Goal: Answer question/provide support: Share knowledge or assist other users

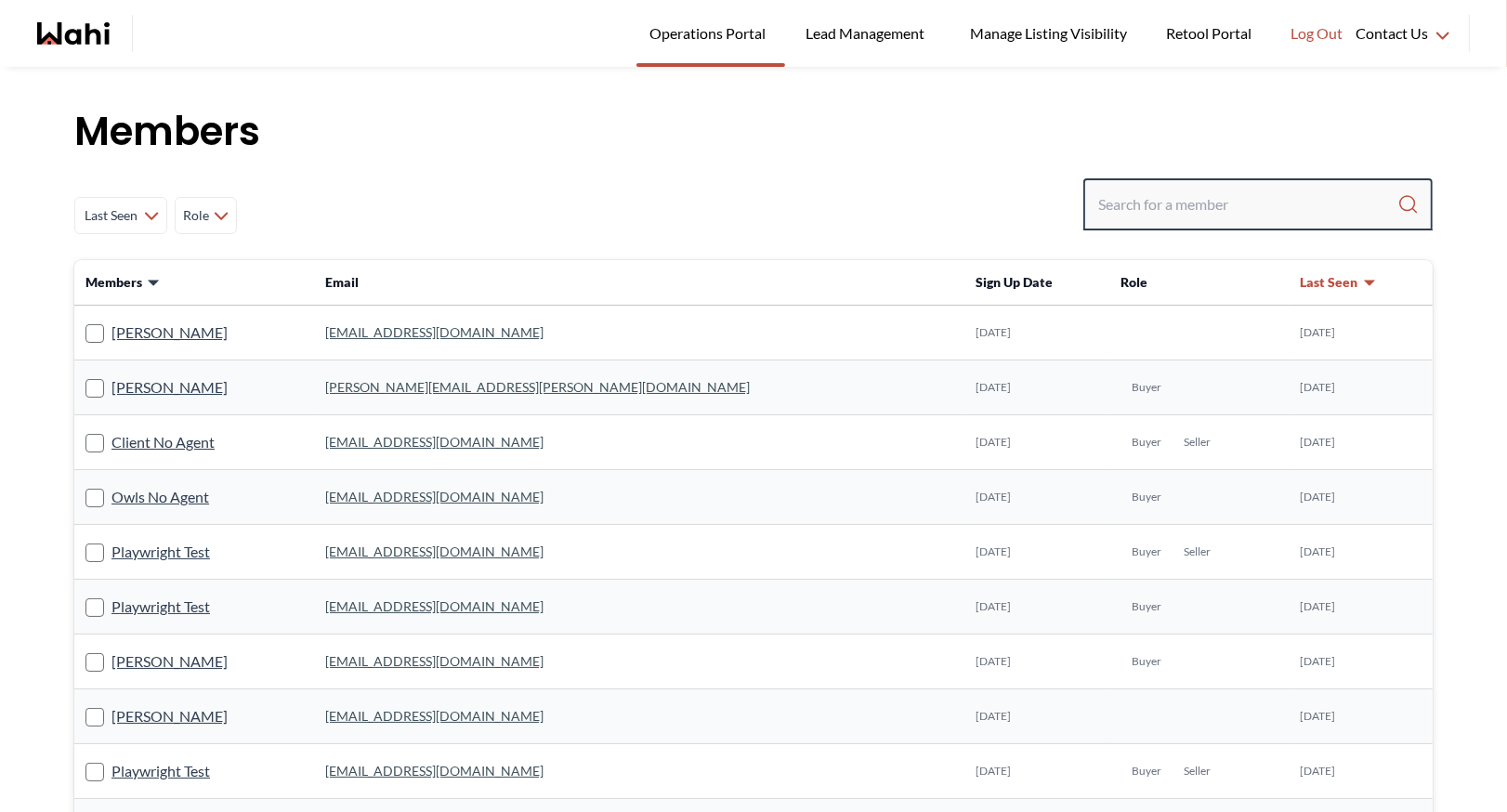
click at [1130, 215] on input "Search input" at bounding box center [1248, 205] width 299 height 34
paste input "[PERSON_NAME][EMAIL_ADDRESS][PERSON_NAME][DOMAIN_NAME]"
type input "[PERSON_NAME][EMAIL_ADDRESS][PERSON_NAME][DOMAIN_NAME]"
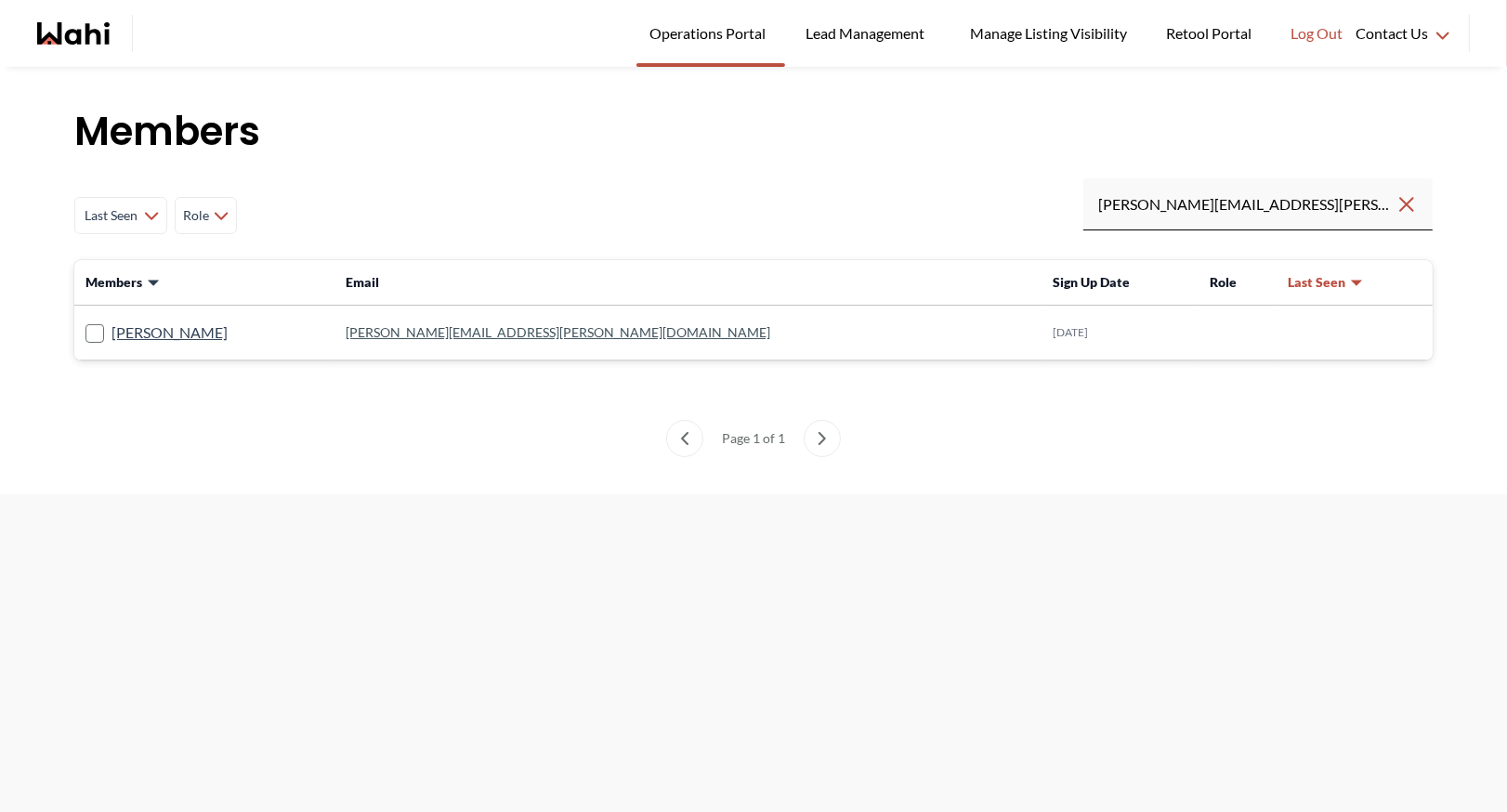
click at [531, 329] on link "[PERSON_NAME][EMAIL_ADDRESS][PERSON_NAME][DOMAIN_NAME]" at bounding box center [558, 332] width 424 height 16
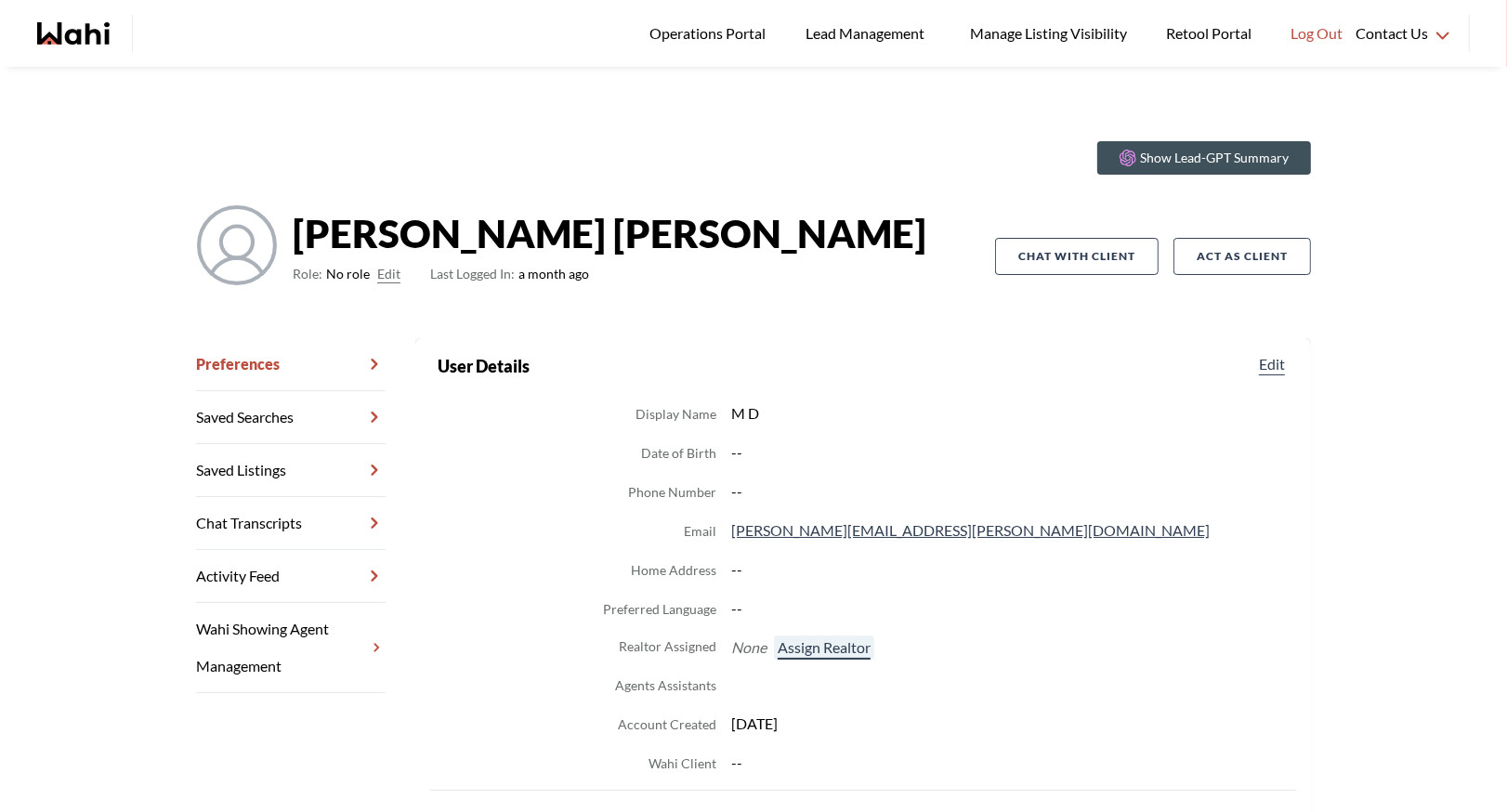
click at [844, 649] on button "Assign Realtor" at bounding box center [824, 647] width 100 height 24
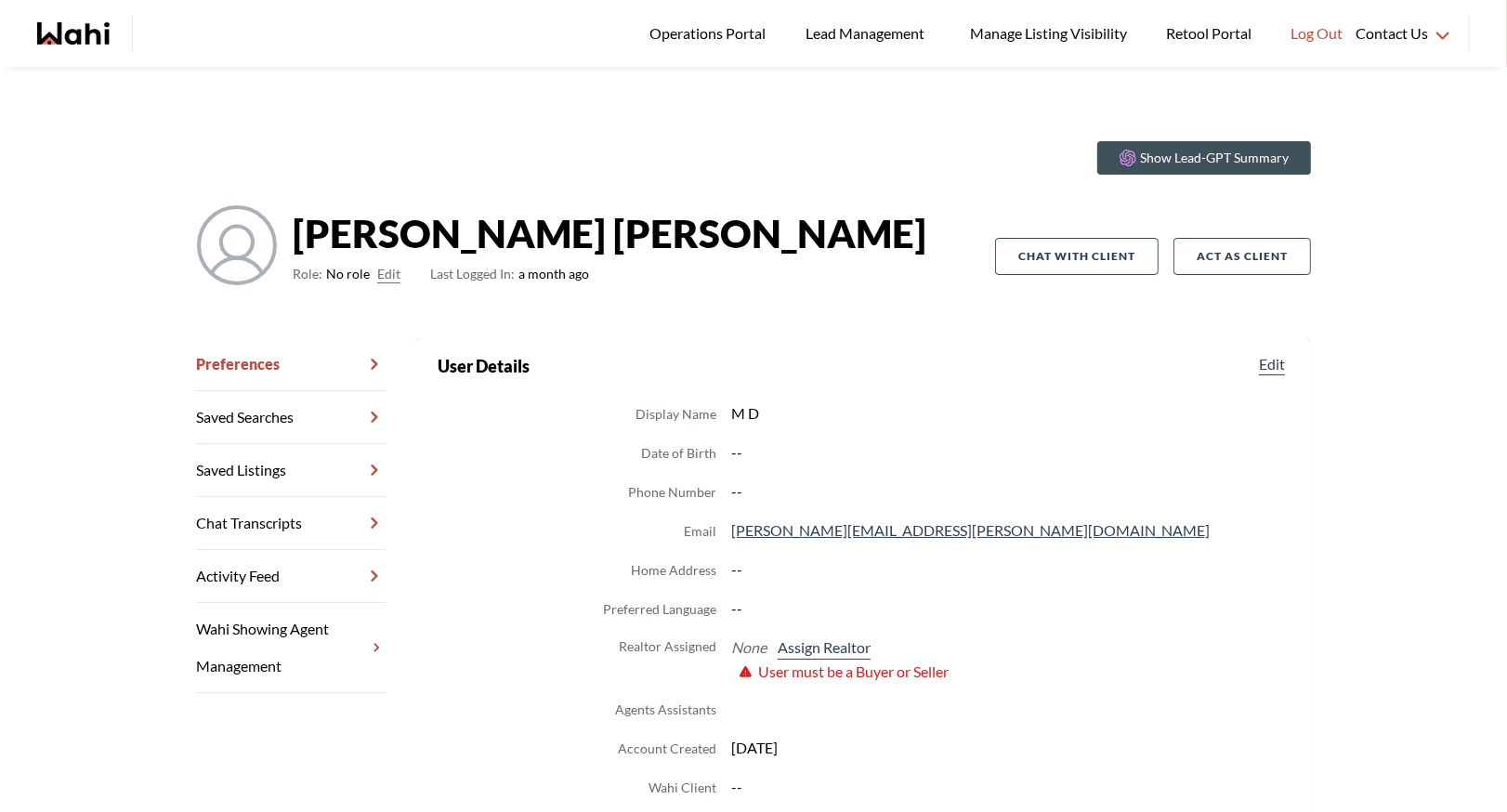
click at [387, 273] on button "Edit" at bounding box center [388, 274] width 23 height 22
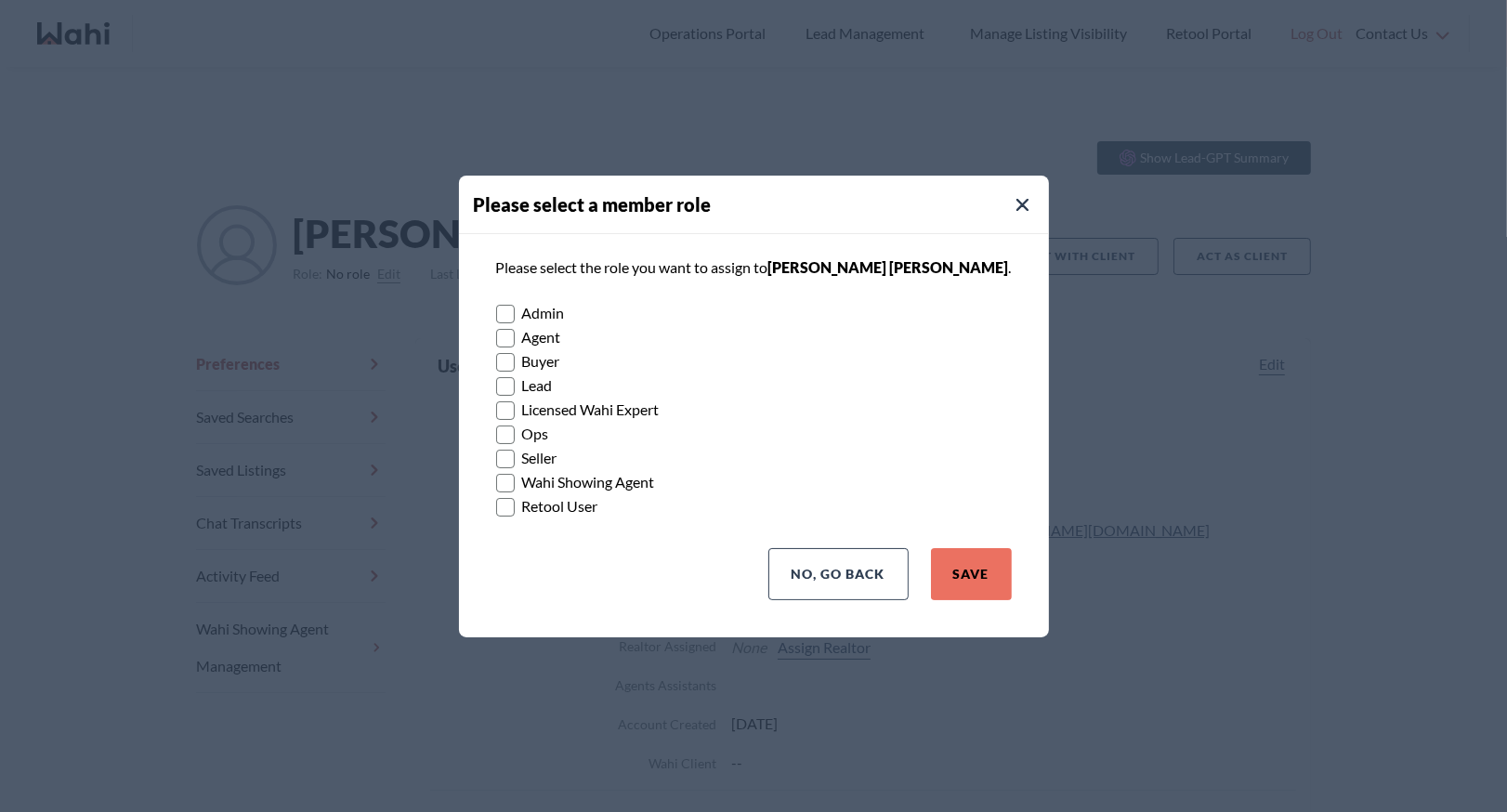
click at [536, 366] on label "Buyer" at bounding box center [754, 361] width 516 height 24
click at [496, 362] on input "Buyer" at bounding box center [496, 355] width 0 height 12
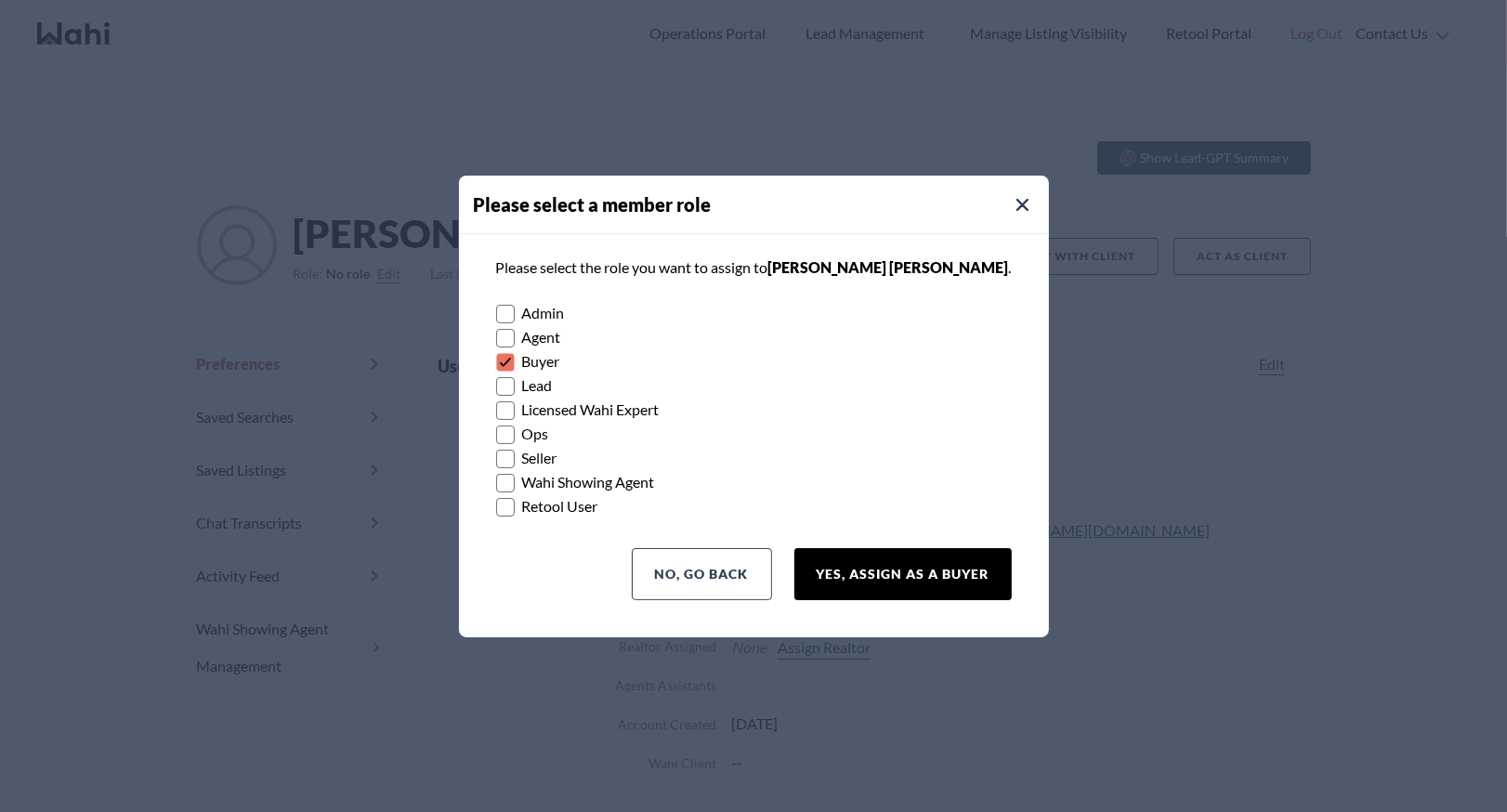
click at [916, 567] on button "Yes, Assign as a Buyer" at bounding box center [903, 573] width 218 height 52
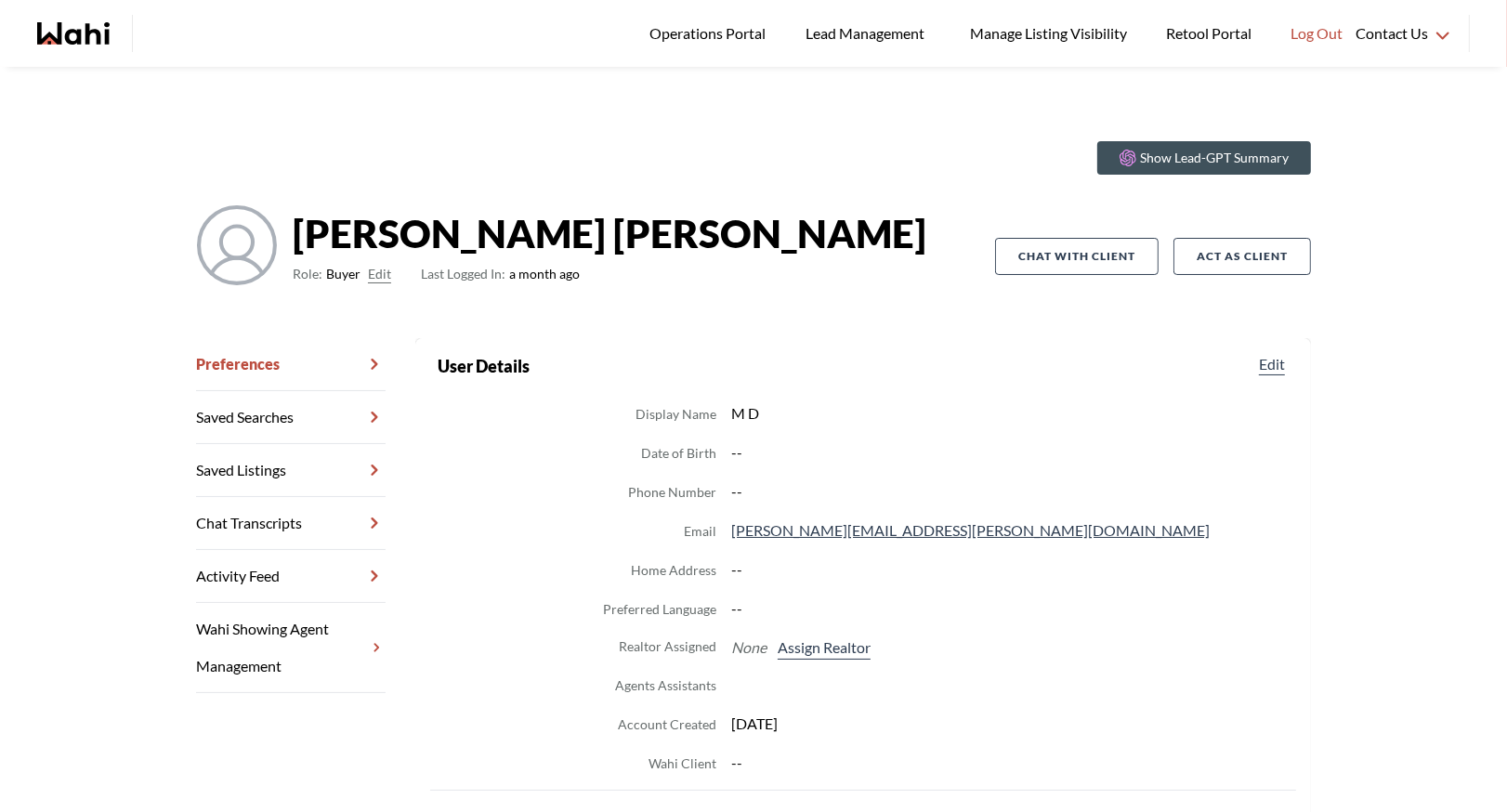
click at [266, 521] on link "Chat Transcripts" at bounding box center [290, 523] width 190 height 53
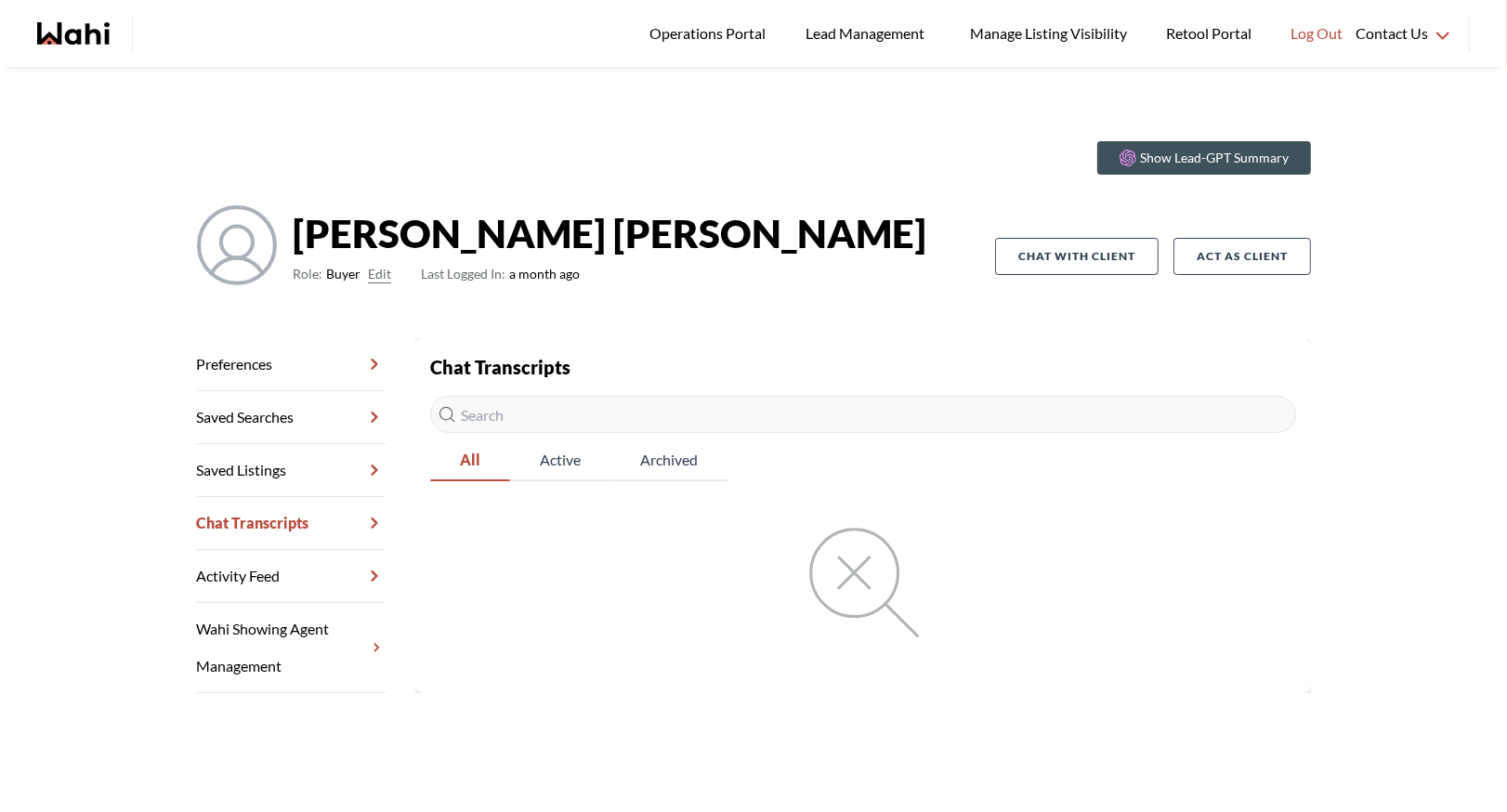
click at [256, 363] on link "Preferences" at bounding box center [290, 364] width 190 height 53
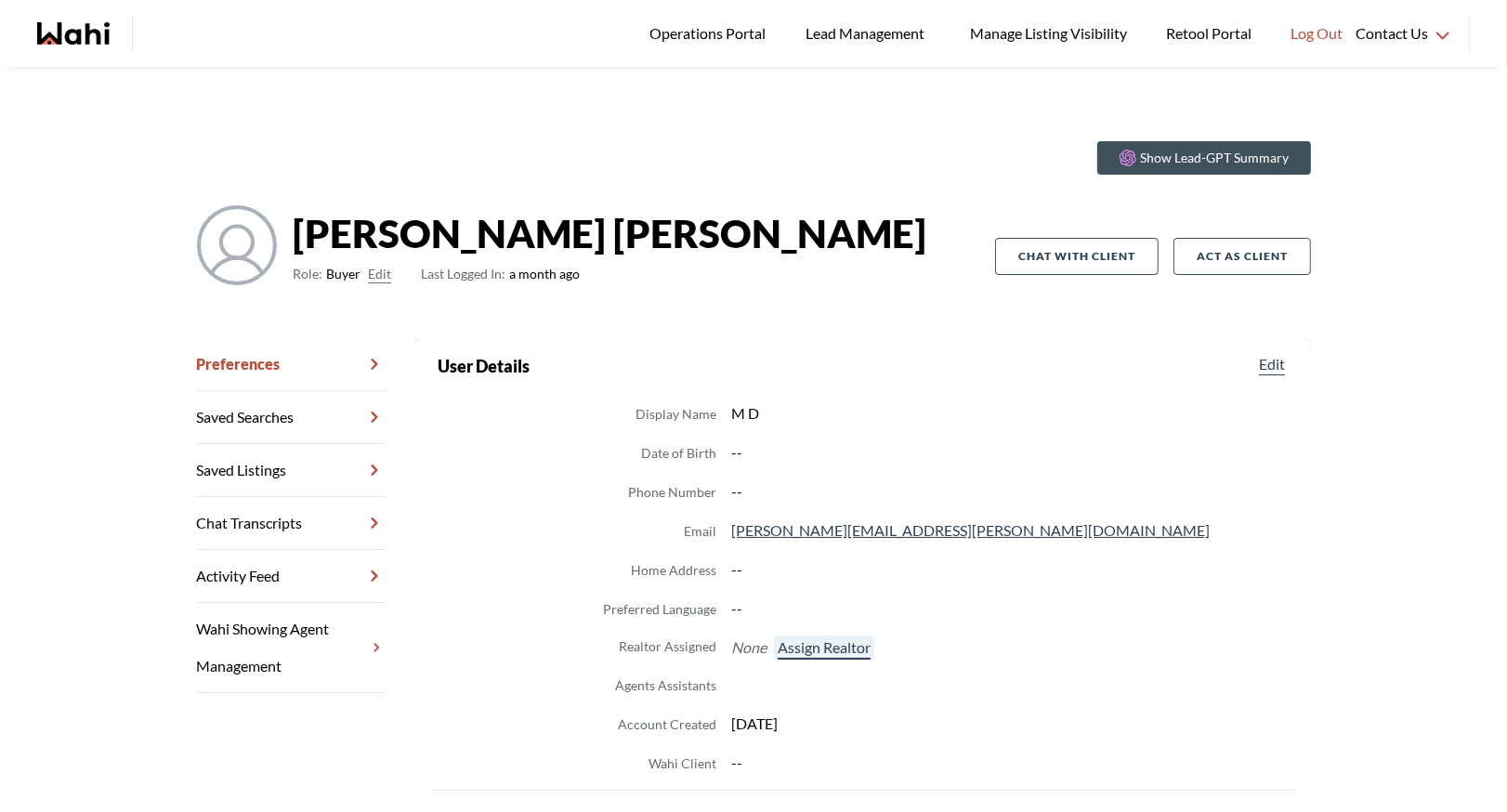
click at [847, 659] on button "Assign Realtor" at bounding box center [824, 647] width 100 height 24
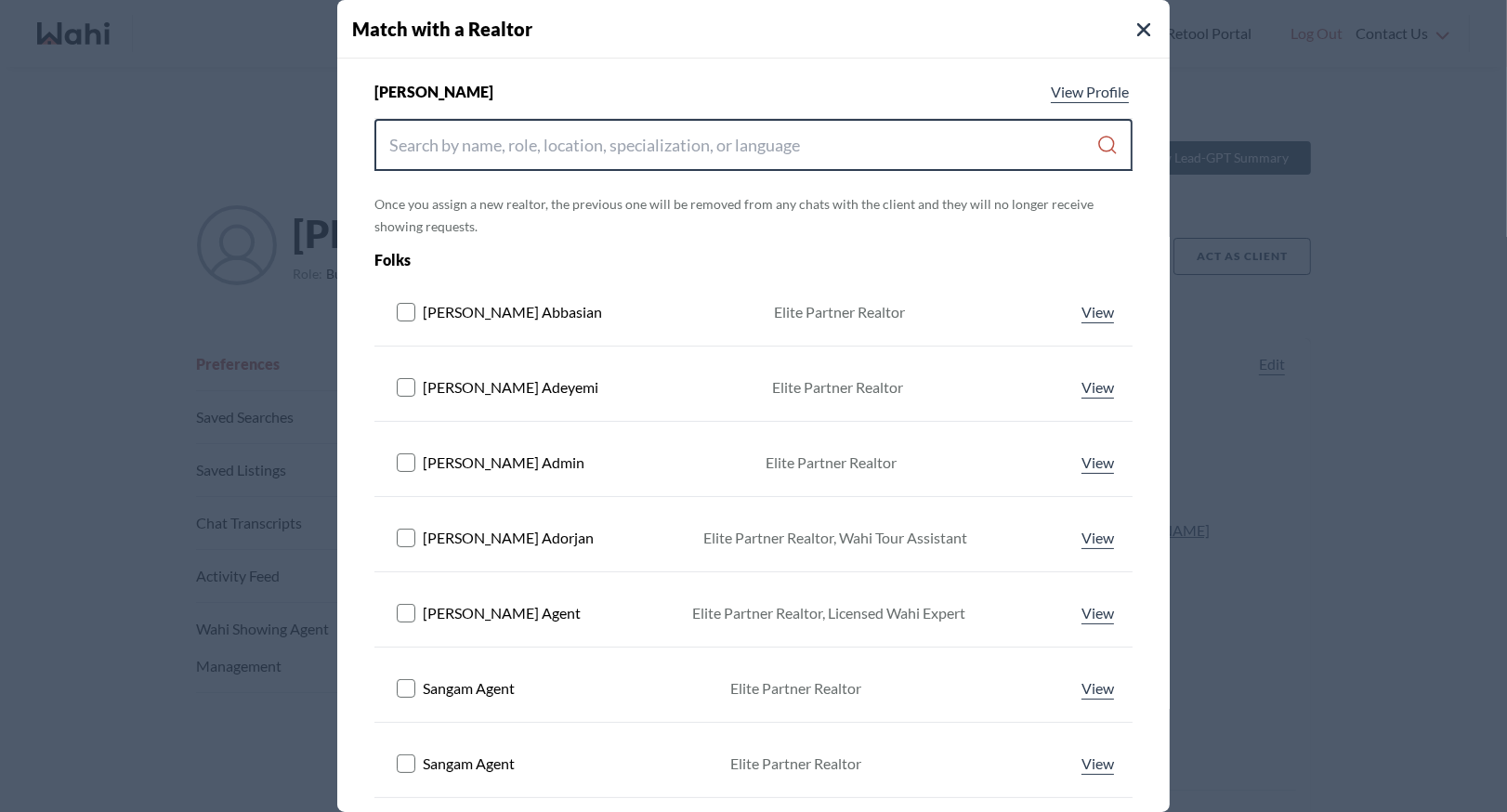
click at [636, 138] on input "Search input" at bounding box center [743, 145] width 707 height 34
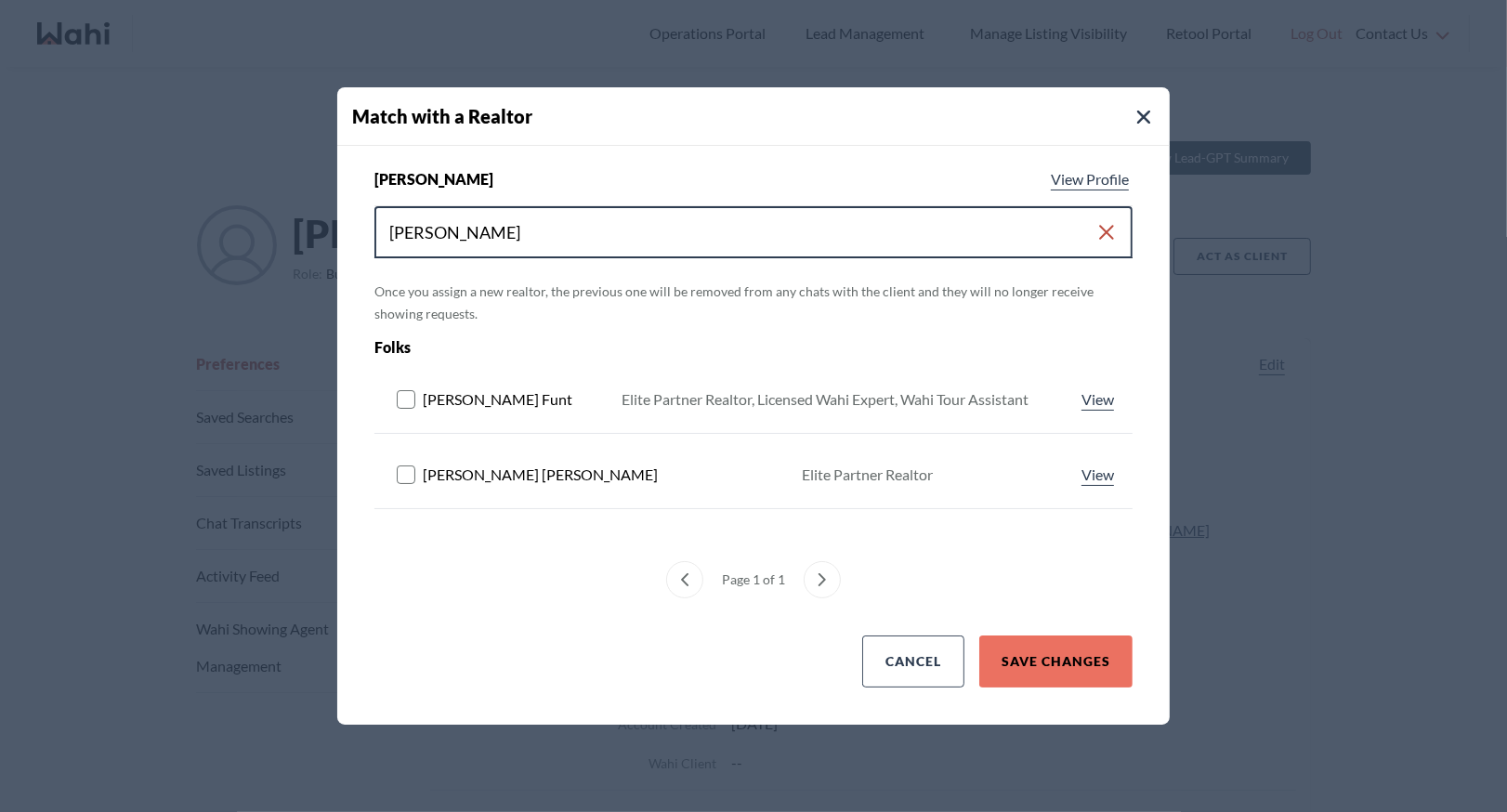
type input "barbara"
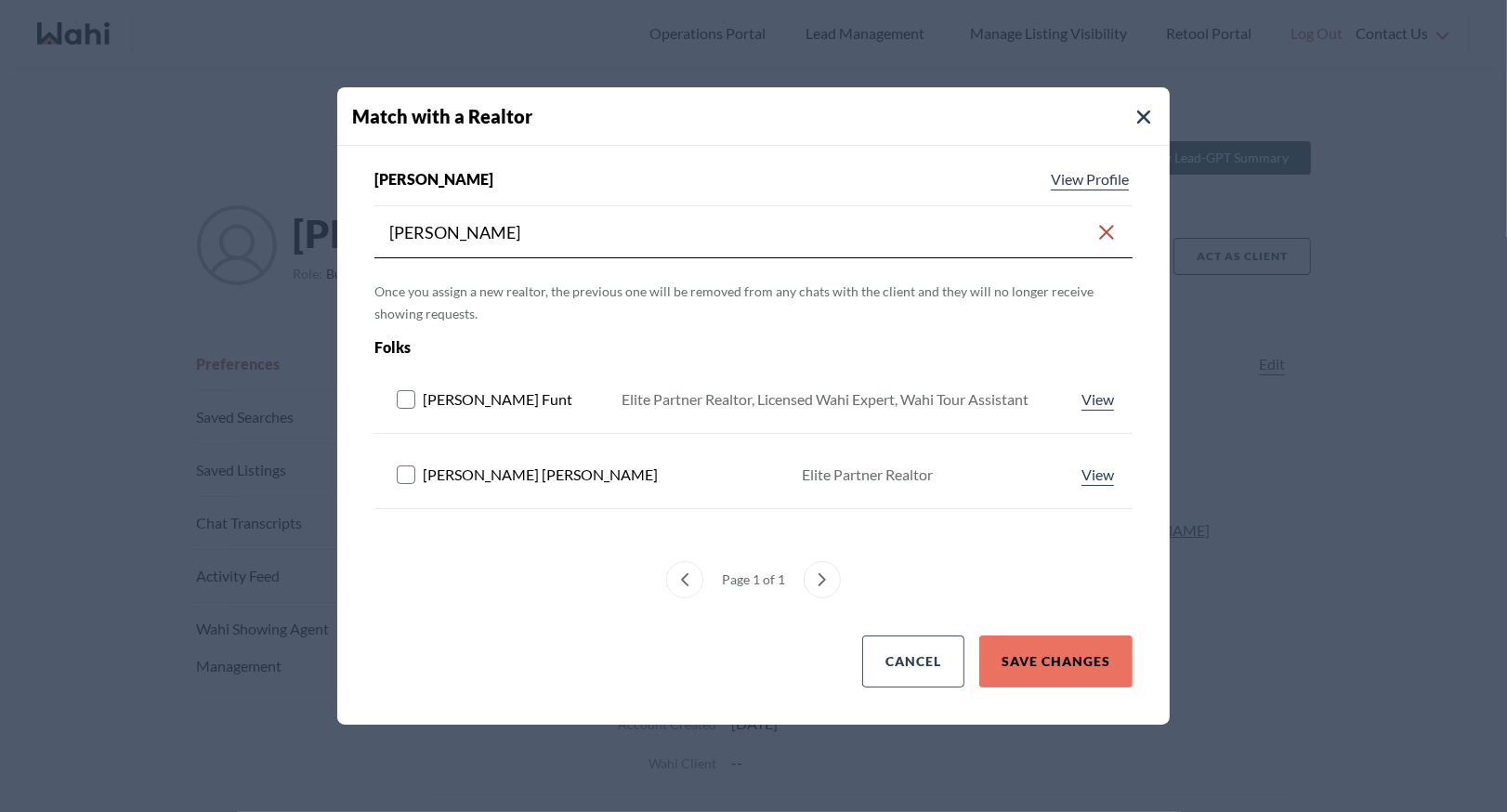
click at [406, 399] on rect at bounding box center [407, 401] width 18 height 18
click at [1054, 665] on button "Save Changes" at bounding box center [1056, 661] width 153 height 52
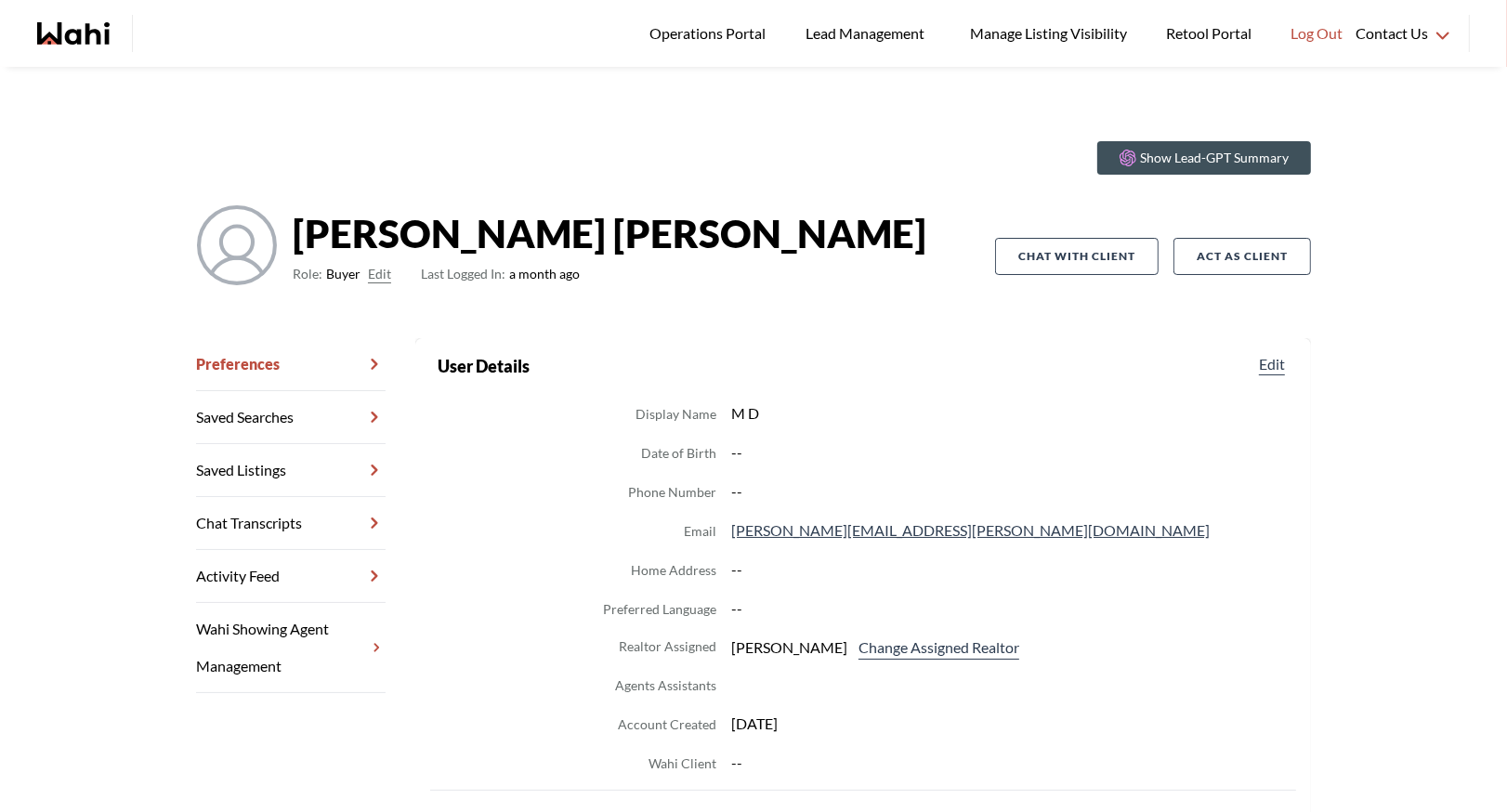
click at [253, 527] on link "Chat Transcripts" at bounding box center [290, 523] width 190 height 53
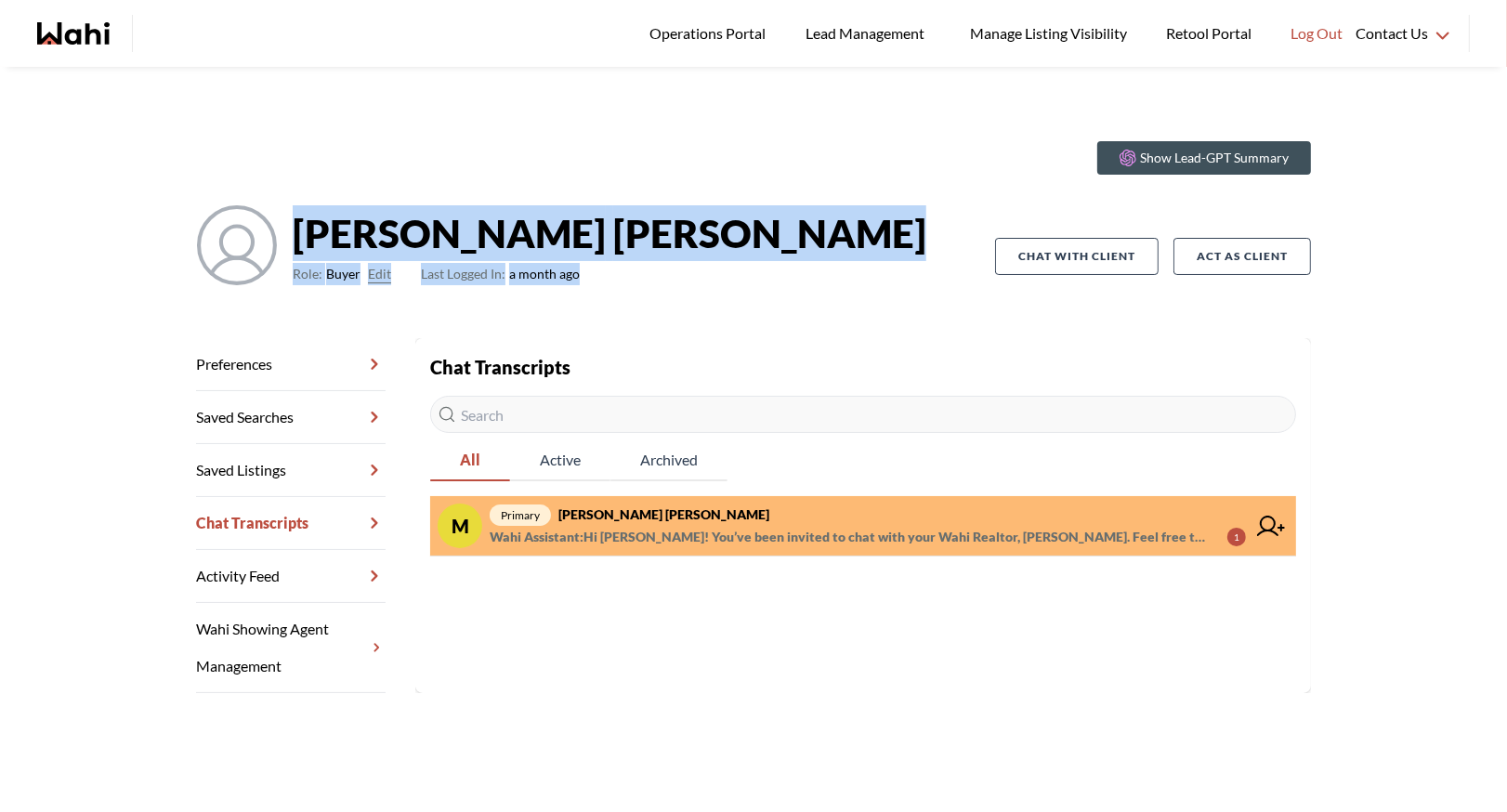
drag, startPoint x: 296, startPoint y: 233, endPoint x: 704, endPoint y: 303, distance: 414.0
click at [704, 305] on div "Meghan DuCille Role: Buyer Edit Last Logged In: a month ago" at bounding box center [595, 256] width 799 height 104
click at [704, 303] on div "Meghan DuCille Role: Buyer Edit Last Logged In: a month ago" at bounding box center [595, 256] width 799 height 104
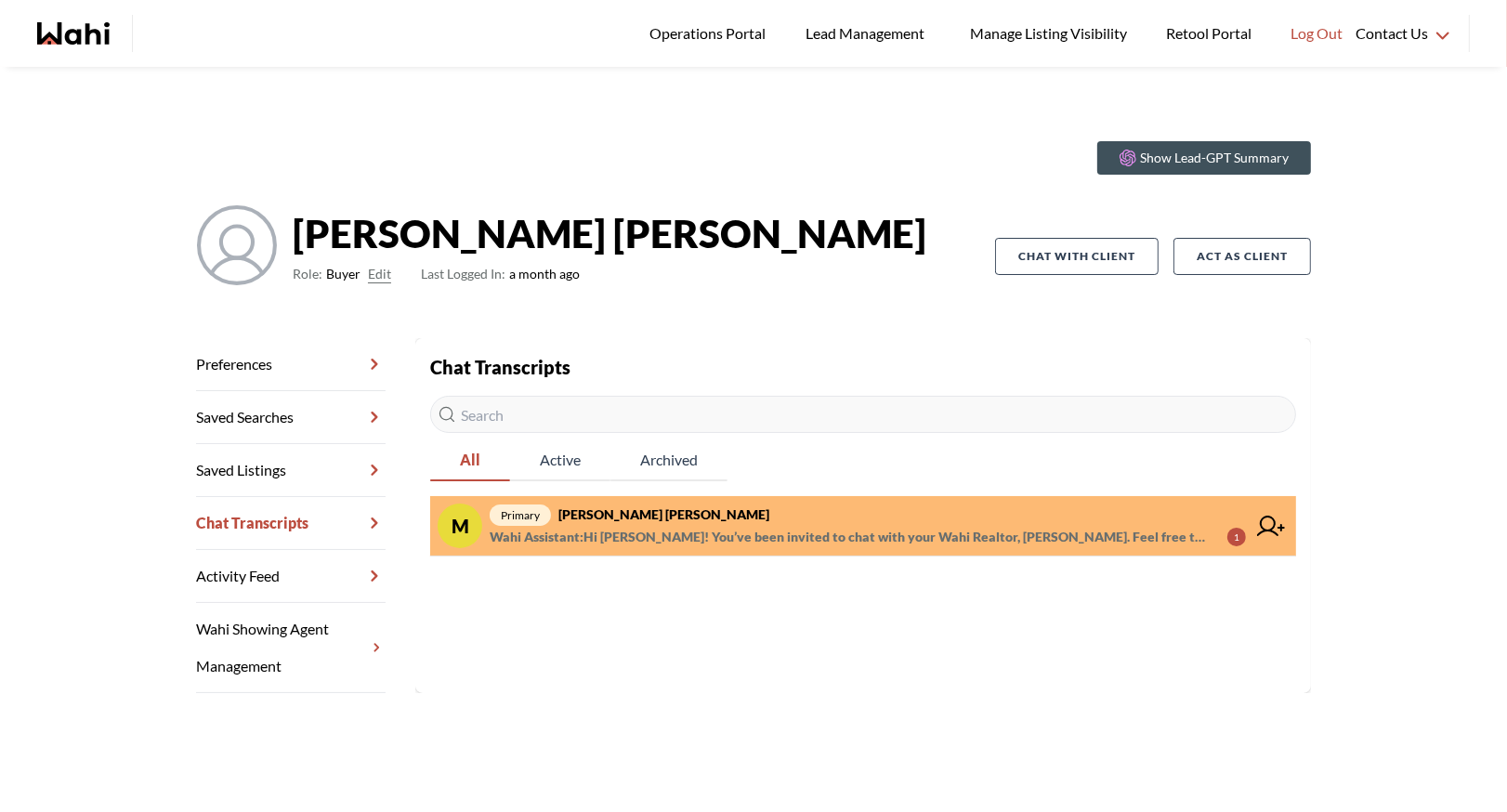
click at [454, 226] on strong "Meghan DuCille" at bounding box center [608, 234] width 633 height 56
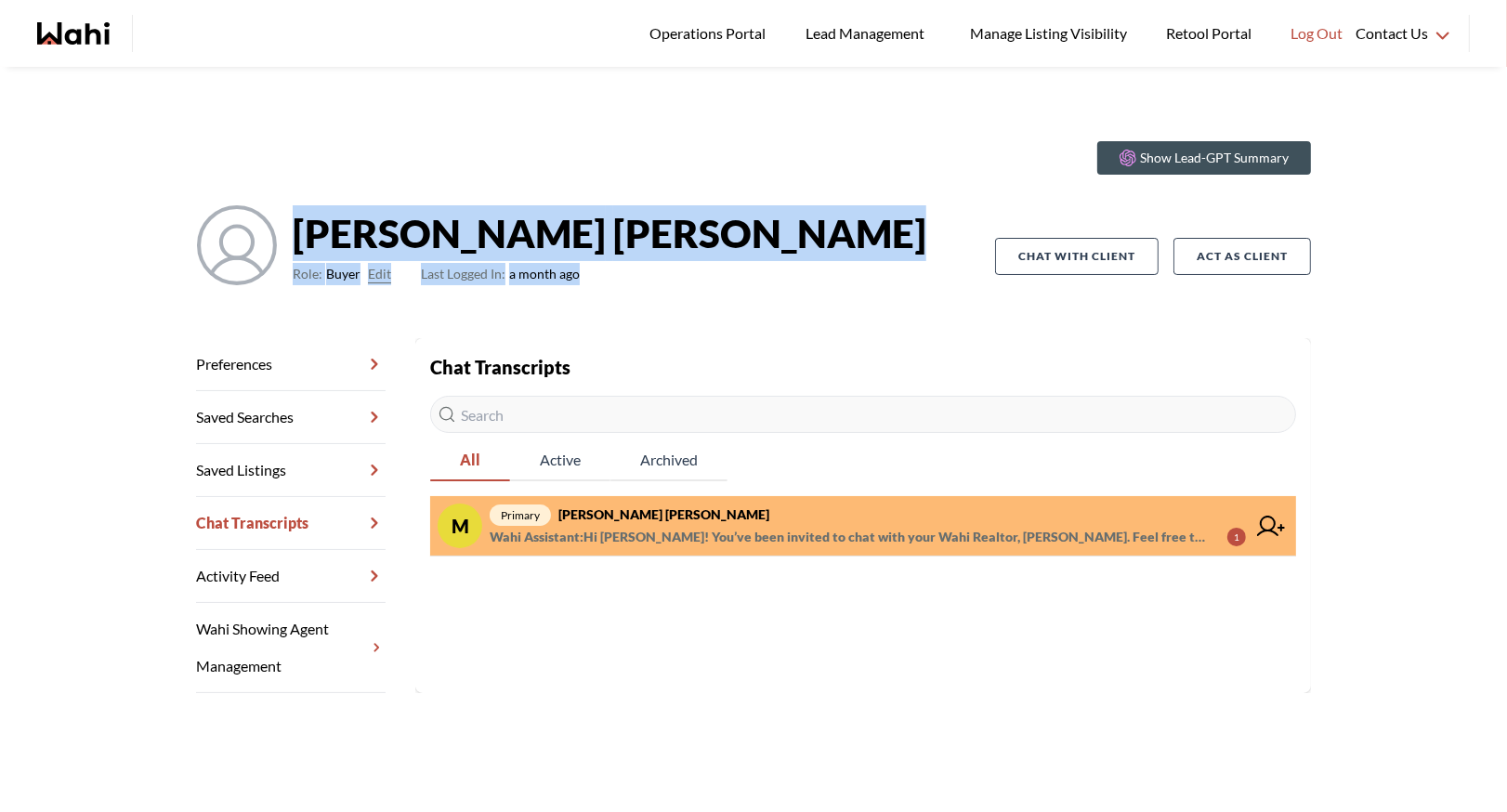
drag, startPoint x: 291, startPoint y: 232, endPoint x: 695, endPoint y: 307, distance: 410.9
click at [695, 307] on div "Meghan DuCille Role: Buyer Edit Last Logged In: a month ago" at bounding box center [595, 256] width 799 height 104
drag, startPoint x: 295, startPoint y: 232, endPoint x: 632, endPoint y: 300, distance: 343.8
click at [632, 300] on div "Meghan DuCille Role: Buyer Edit Last Logged In: a month ago" at bounding box center [595, 256] width 799 height 104
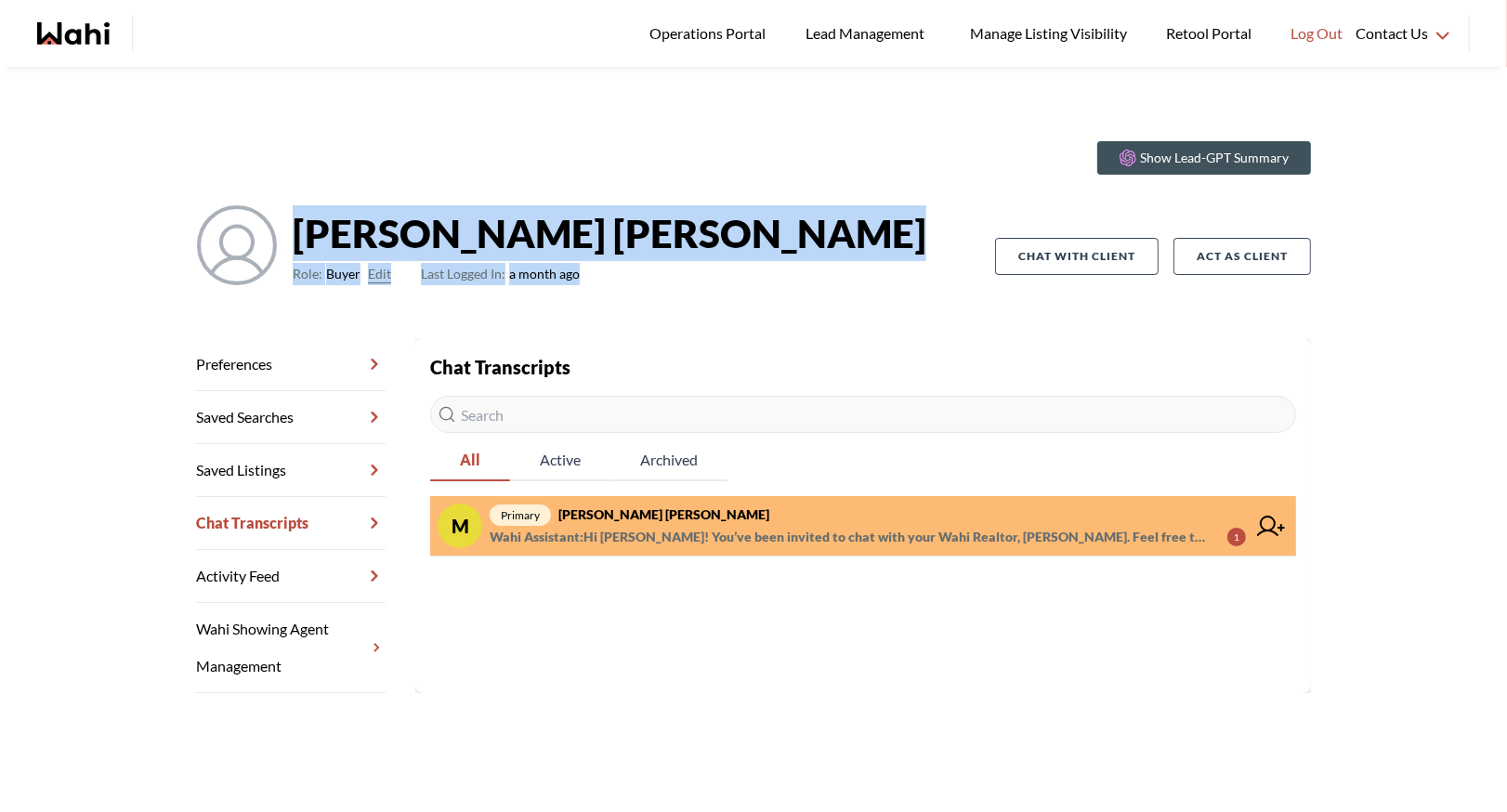
click at [354, 209] on strong "Meghan DuCille" at bounding box center [608, 234] width 633 height 56
drag, startPoint x: 297, startPoint y: 233, endPoint x: 721, endPoint y: 311, distance: 431.1
click at [721, 311] on div "Show Lead-GPT Summary Meghan DuCille Role: Buyer Edit Last Logged In: a month a…" at bounding box center [754, 232] width 1115 height 212
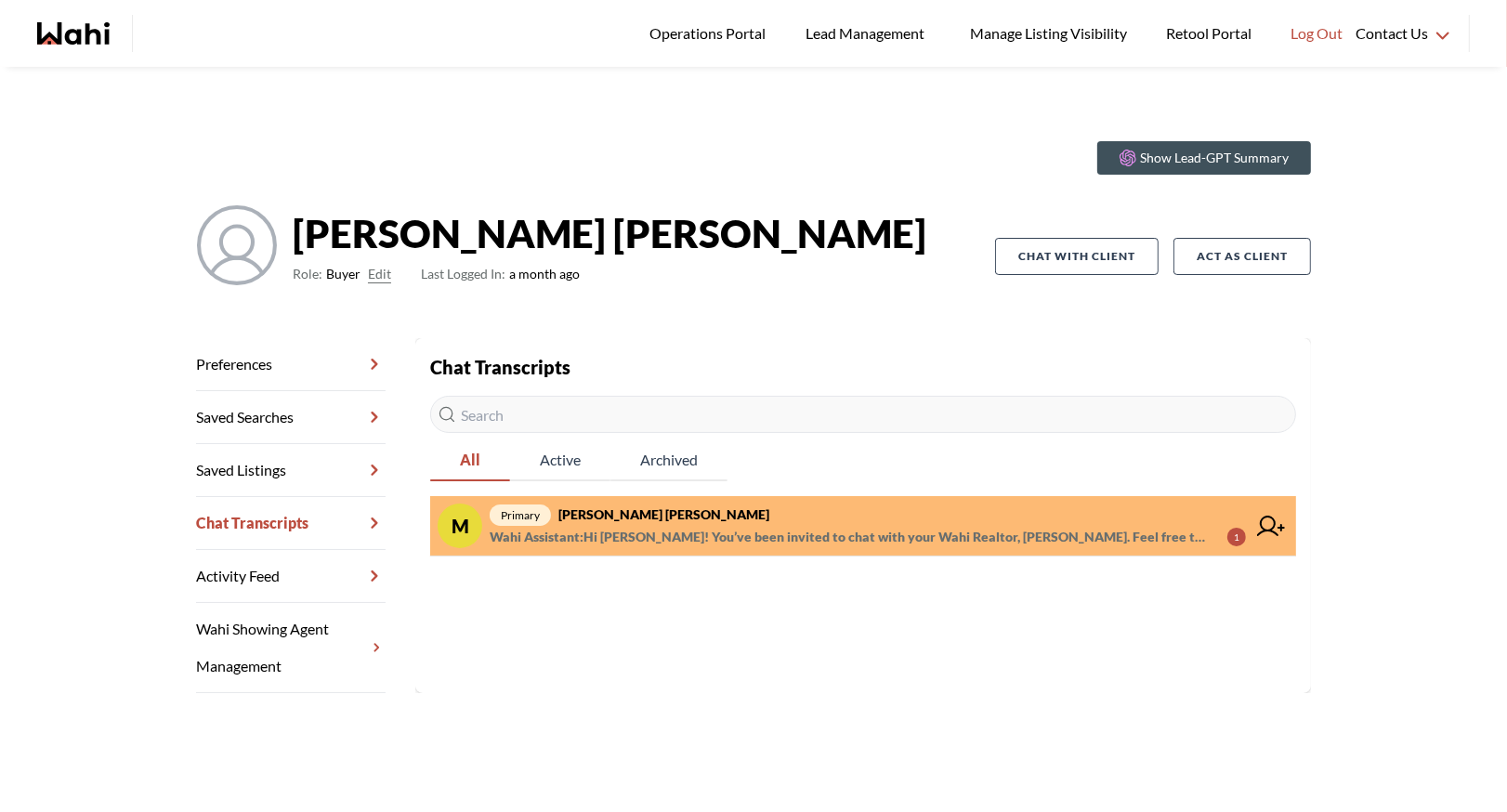
click at [371, 242] on strong "Meghan DuCille" at bounding box center [608, 234] width 633 height 56
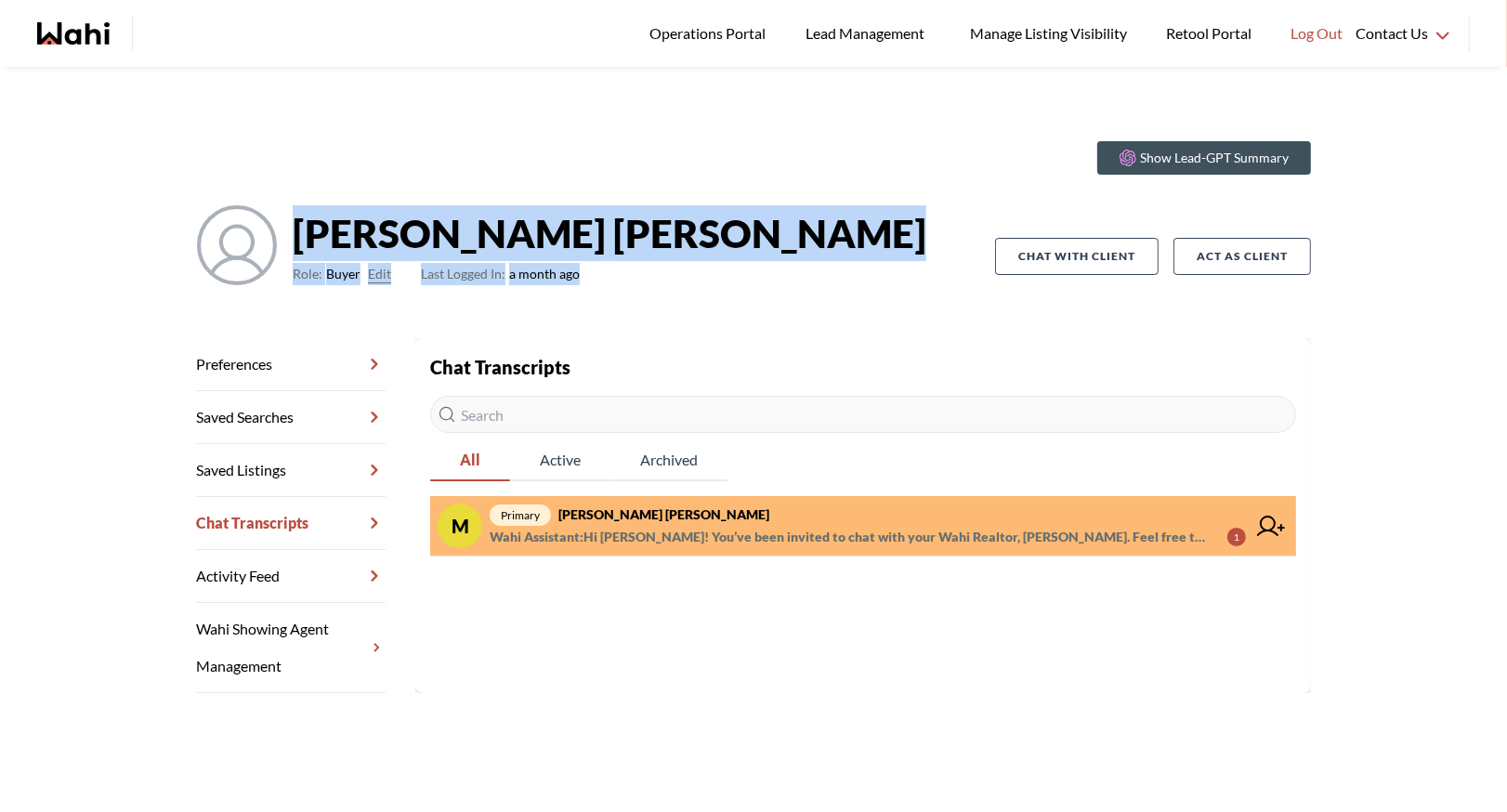
drag, startPoint x: 293, startPoint y: 236, endPoint x: 752, endPoint y: 309, distance: 464.8
click at [754, 310] on div "Show Lead-GPT Summary Meghan DuCille Role: Buyer Edit Last Logged In: a month a…" at bounding box center [754, 232] width 1115 height 212
click at [752, 309] on div "Show Lead-GPT Summary Meghan DuCille Role: Buyer Edit Last Logged In: a month a…" at bounding box center [754, 232] width 1115 height 212
drag, startPoint x: 309, startPoint y: 229, endPoint x: 616, endPoint y: 258, distance: 308.4
click at [618, 260] on div "Meghan DuCille Role: Buyer Edit Last Logged In: a month ago" at bounding box center [595, 256] width 799 height 104
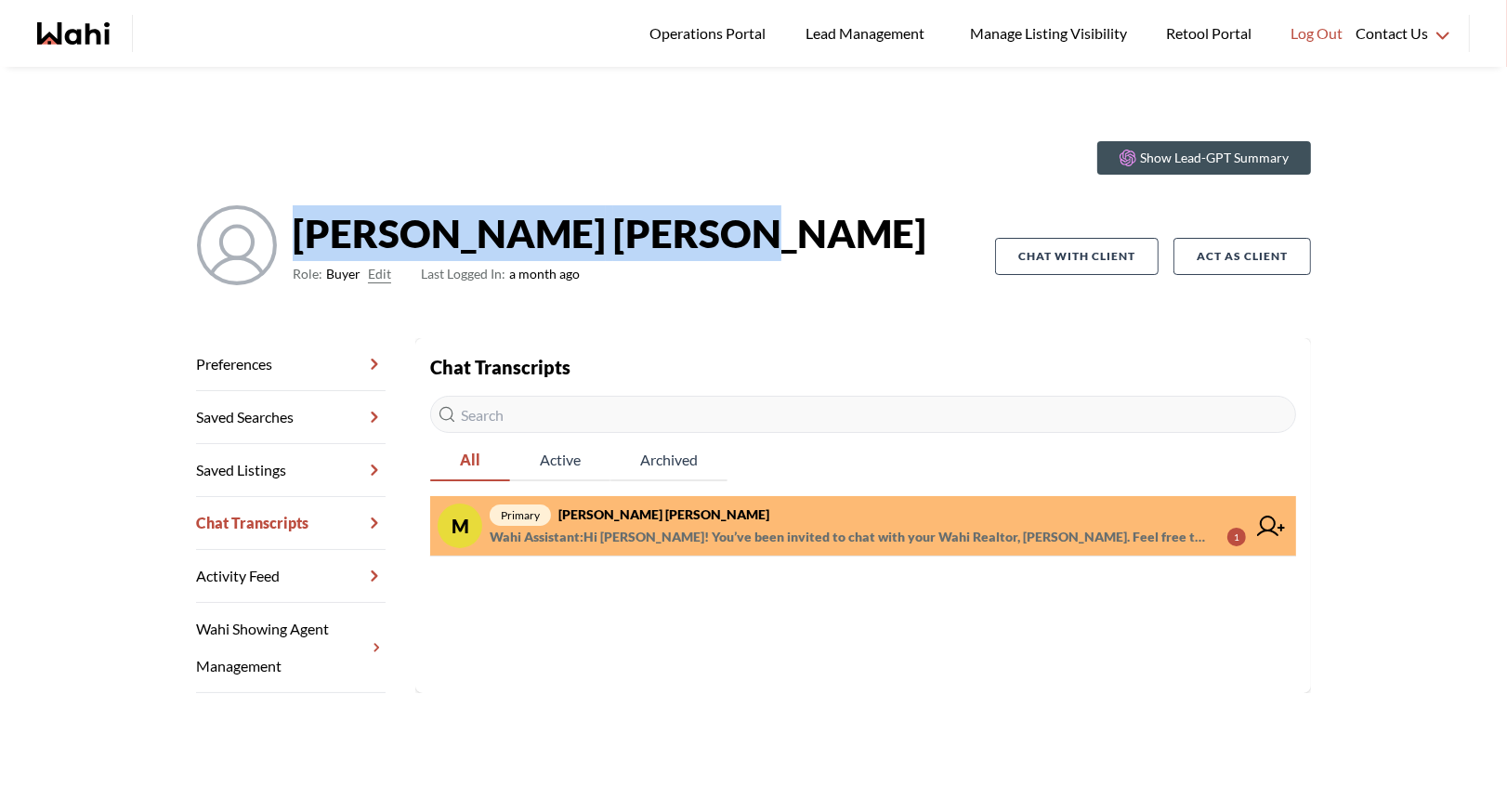
click at [616, 258] on div "Meghan DuCille Role: Buyer Edit Last Logged In: a month ago" at bounding box center [595, 256] width 799 height 104
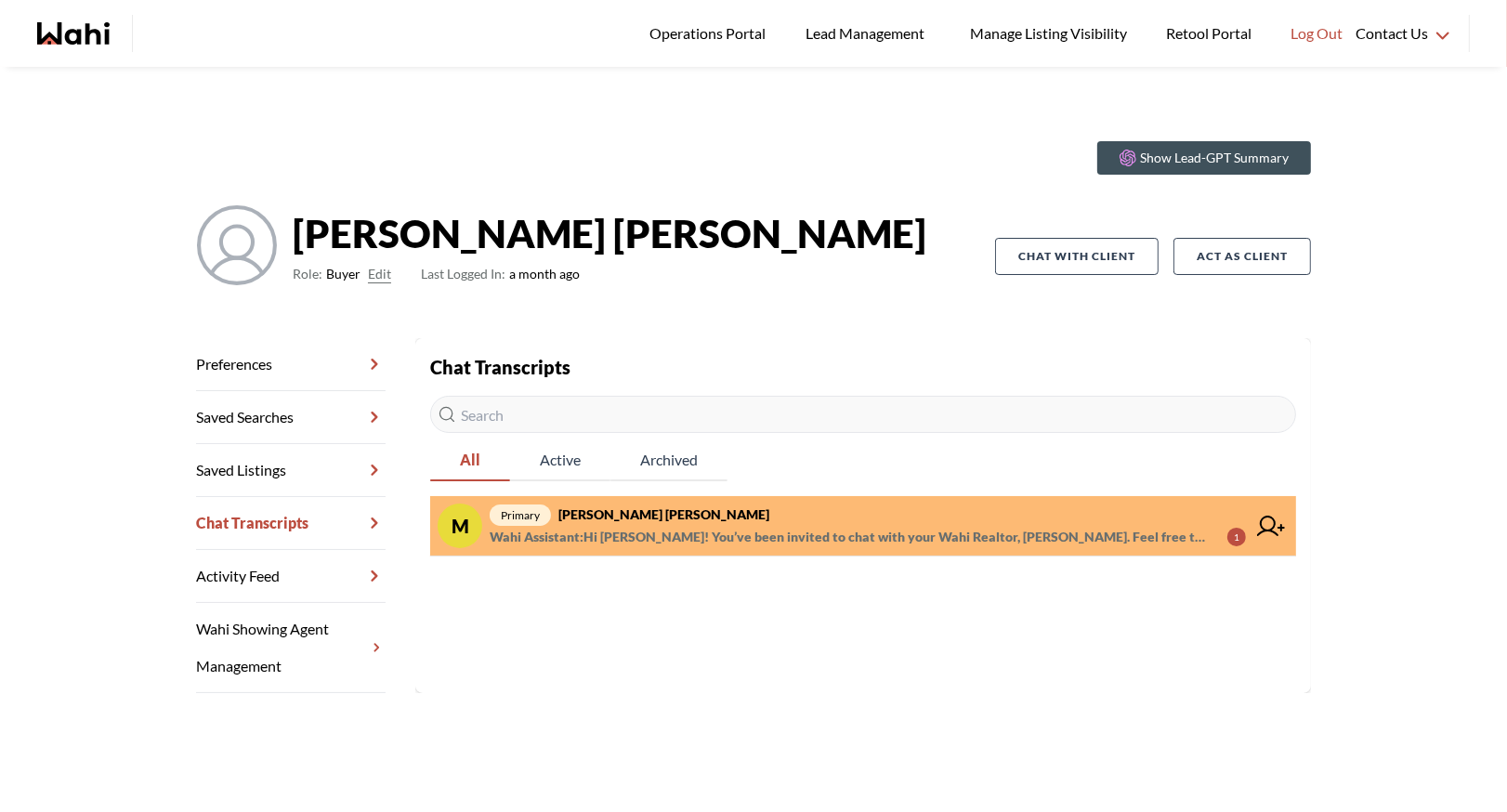
click at [658, 523] on span "primary Meghan DuCille, Barbara" at bounding box center [868, 515] width 756 height 22
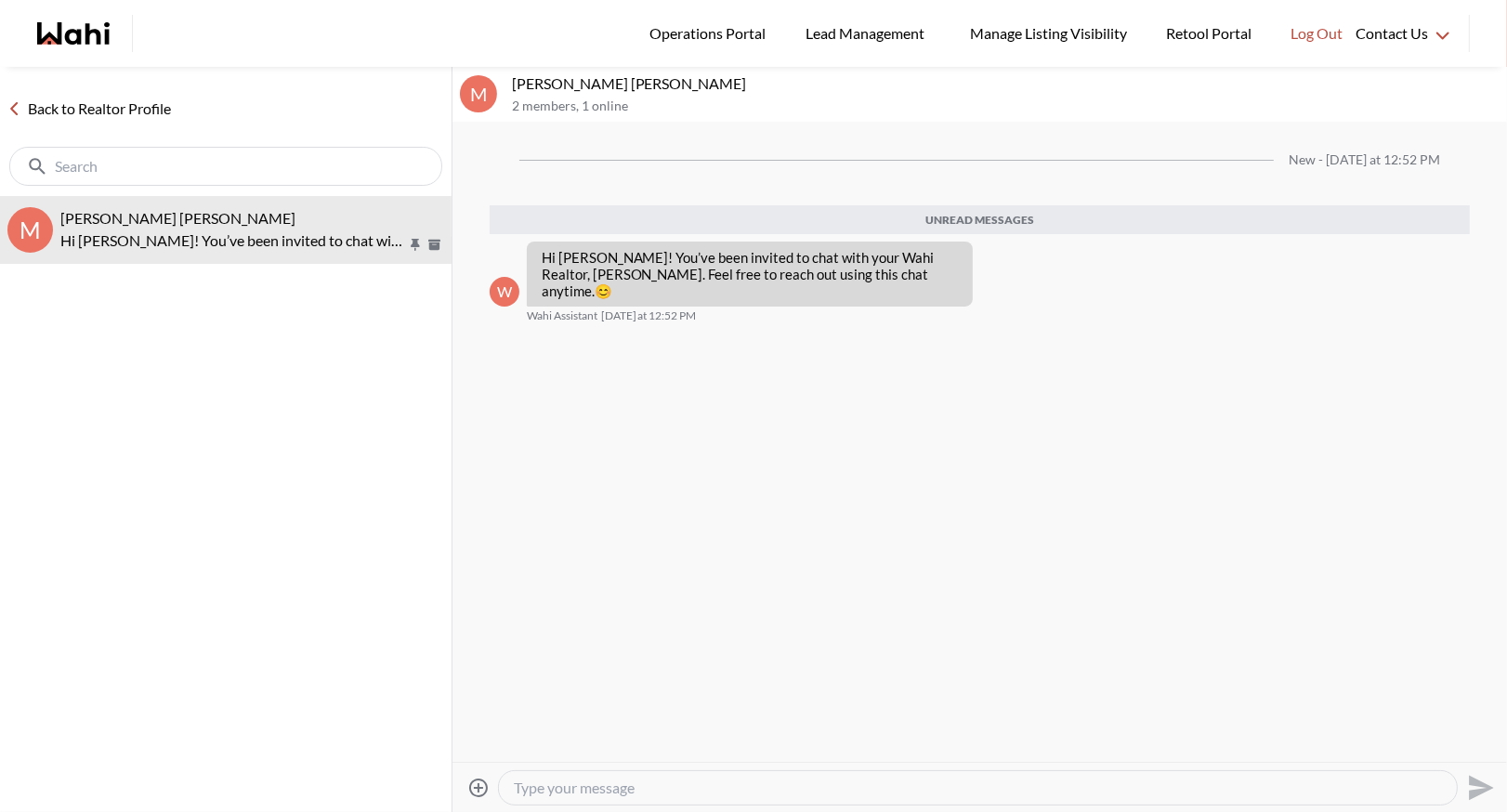
click at [580, 789] on textarea "Type your message" at bounding box center [978, 787] width 928 height 19
paste textarea "Here’s how to book a showing: https://www.loom.com/share/97a21afd93034776aed811…"
type textarea "Here’s how to book a showing: https://www.loom.com/share/97a21afd93034776aed811…"
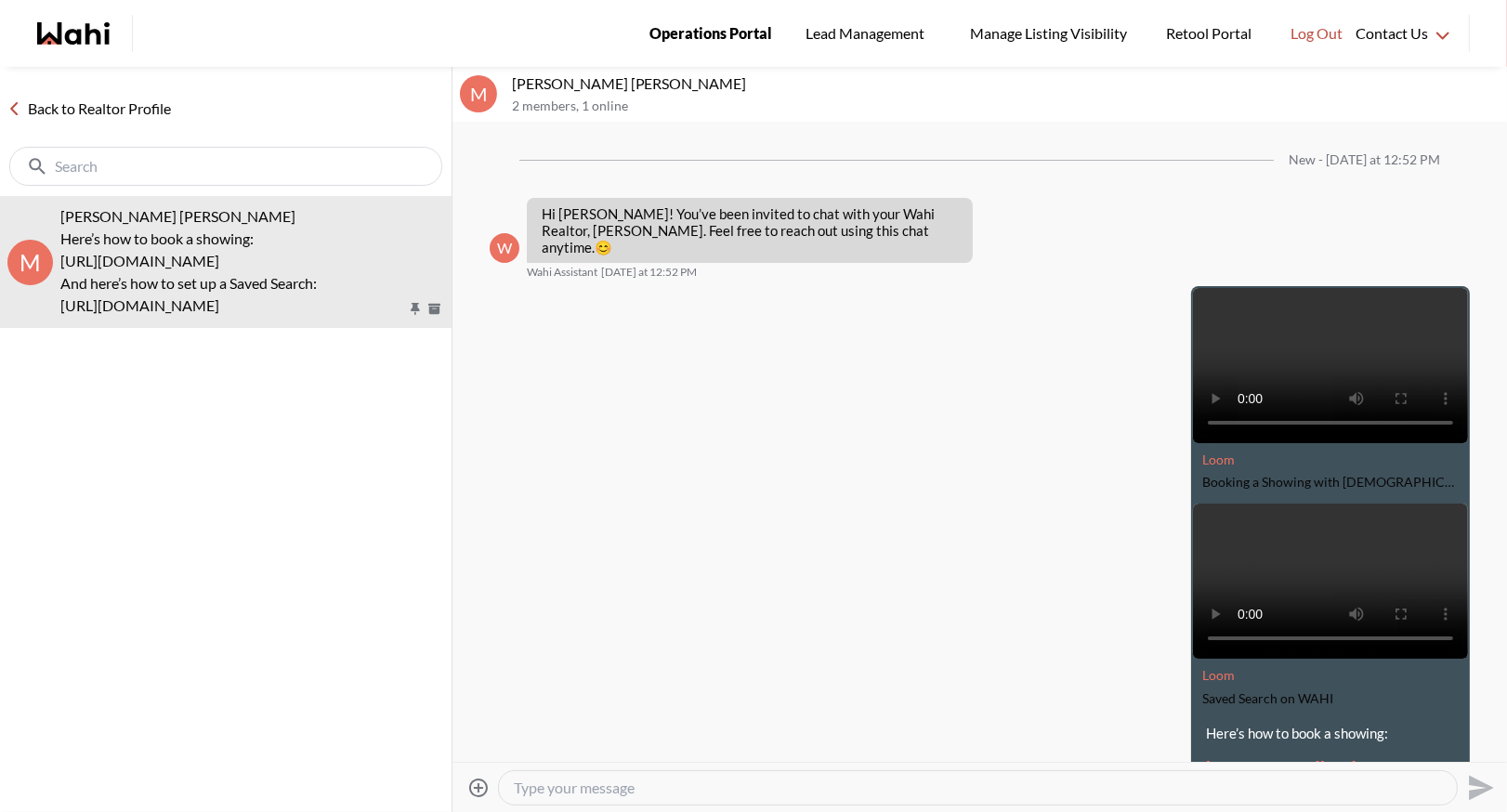
click at [732, 31] on span "Operations Portal" at bounding box center [710, 33] width 122 height 24
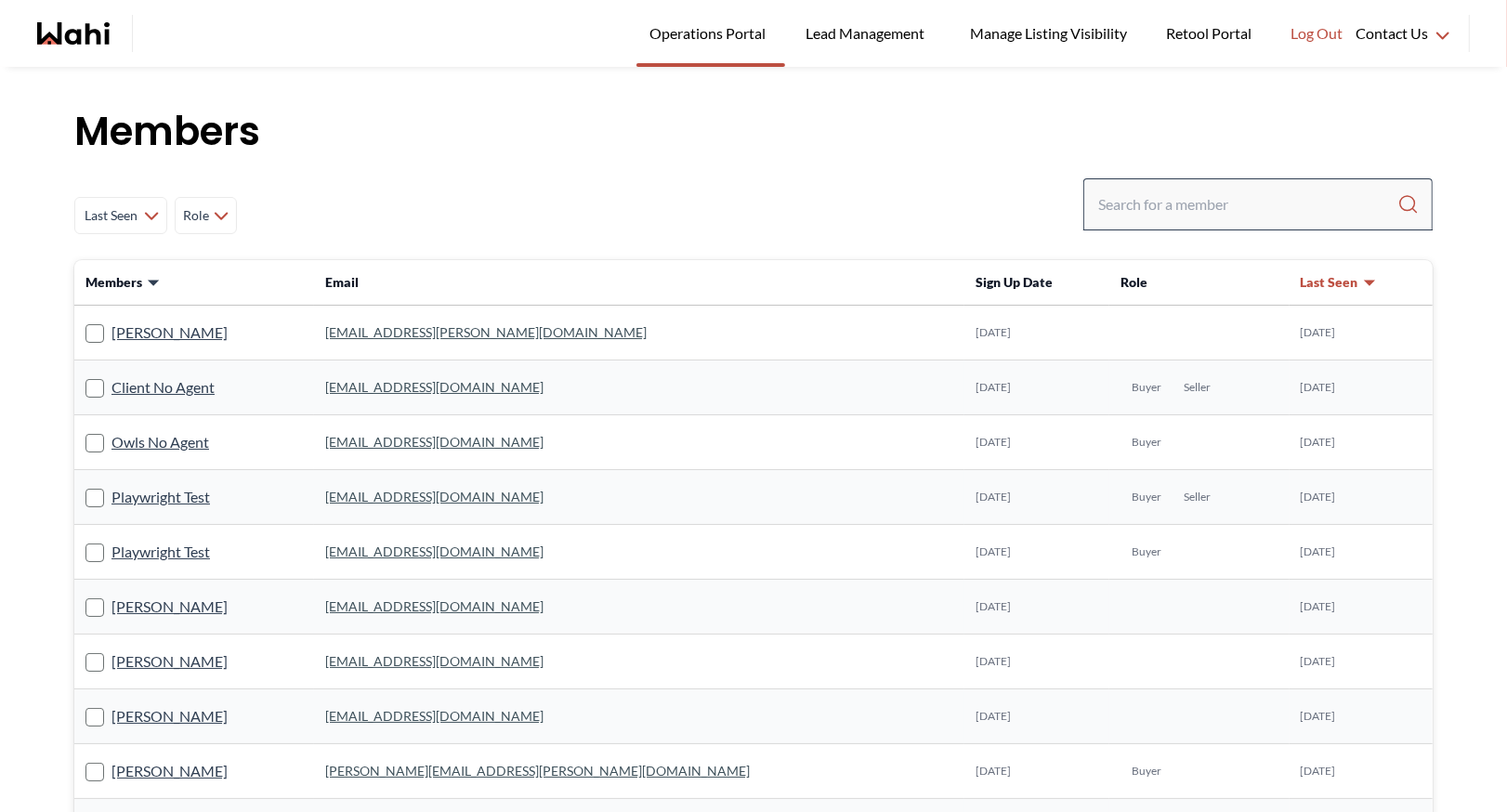
click at [1145, 186] on div at bounding box center [1257, 204] width 349 height 52
click at [1145, 216] on input "Search input" at bounding box center [1248, 205] width 299 height 34
type input "behna"
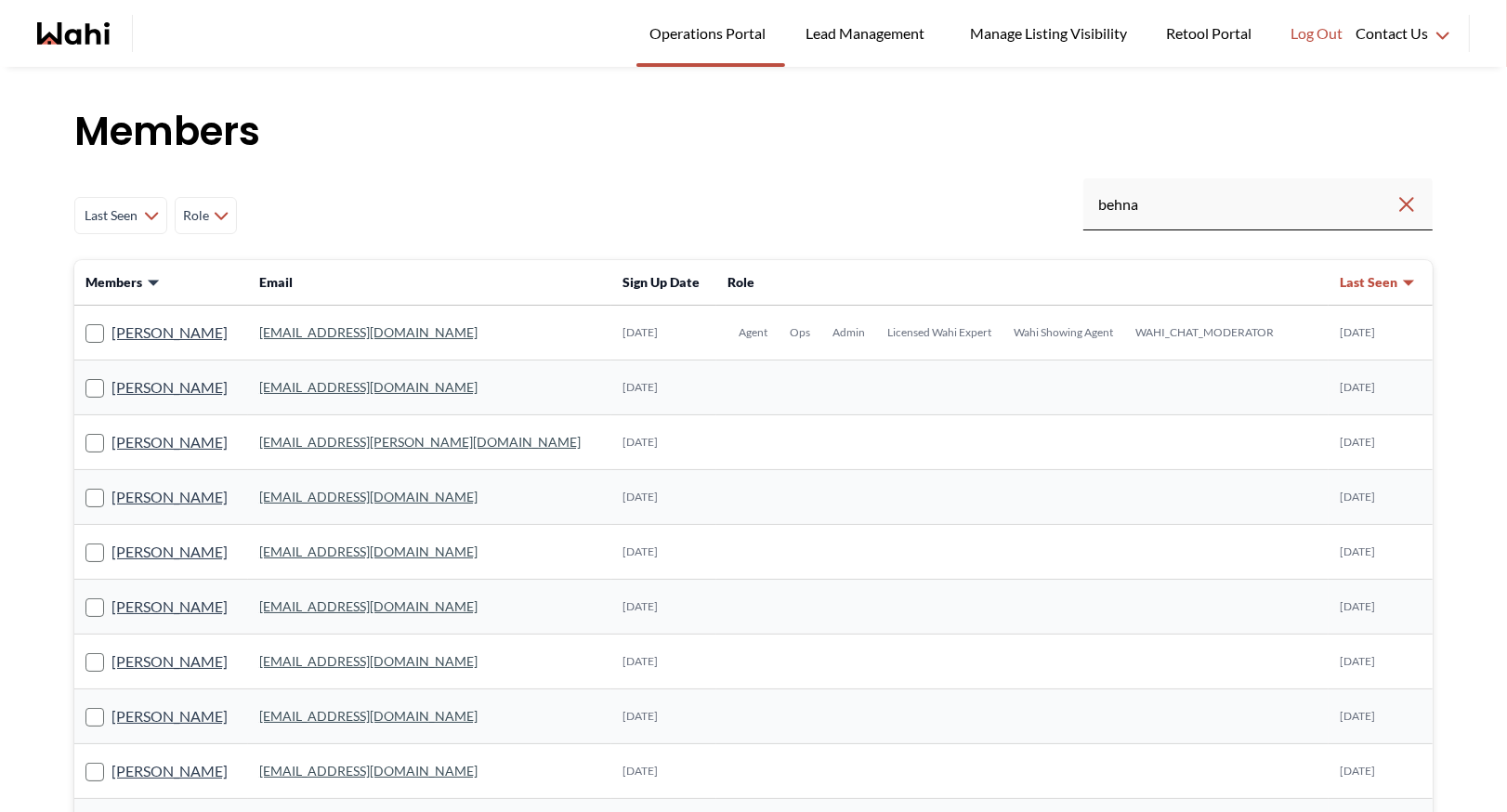
click at [353, 329] on link "behnam.fazili@wahi.com" at bounding box center [369, 332] width 219 height 16
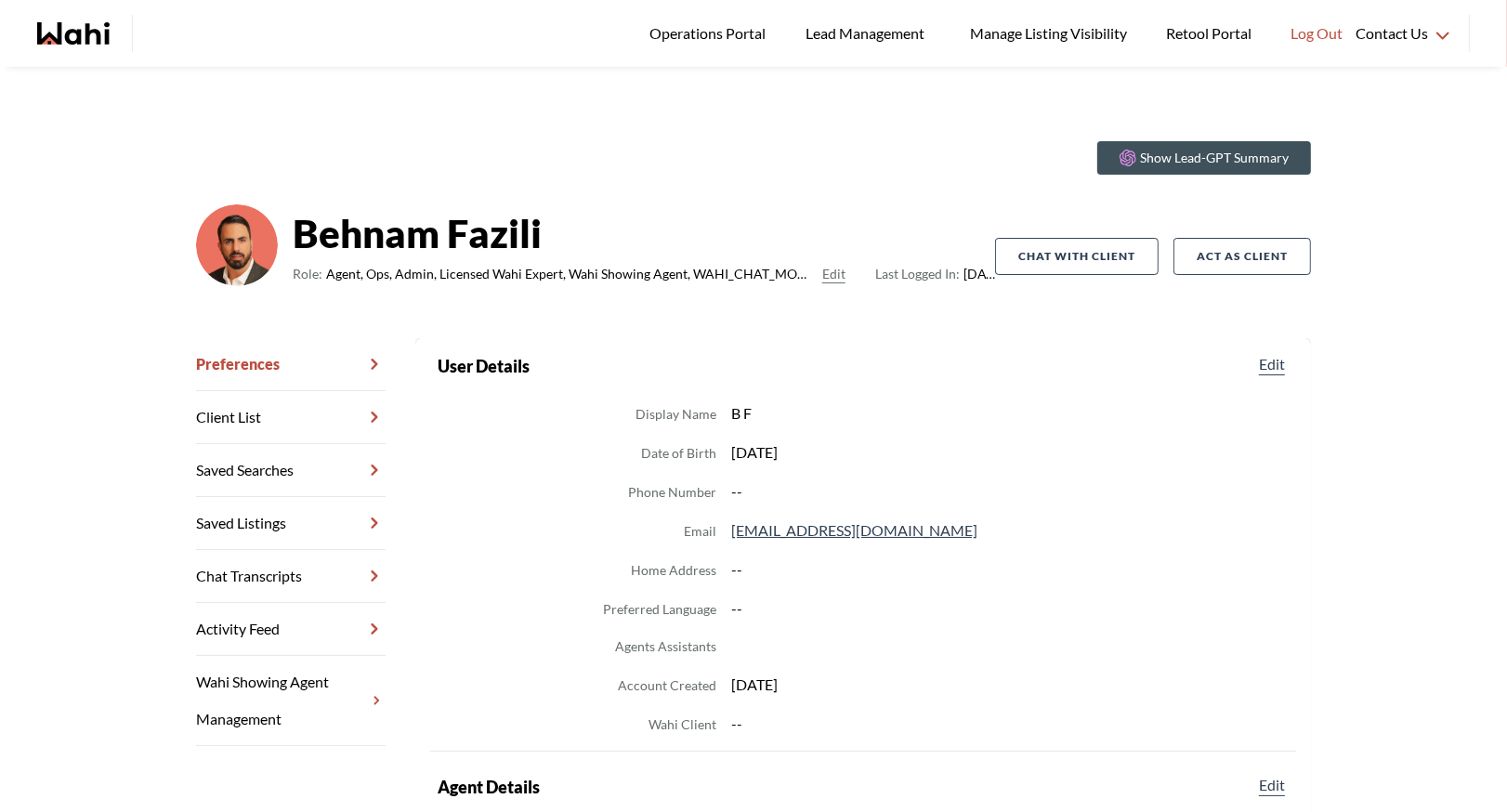
click at [286, 566] on link "Chat Transcripts" at bounding box center [290, 575] width 190 height 53
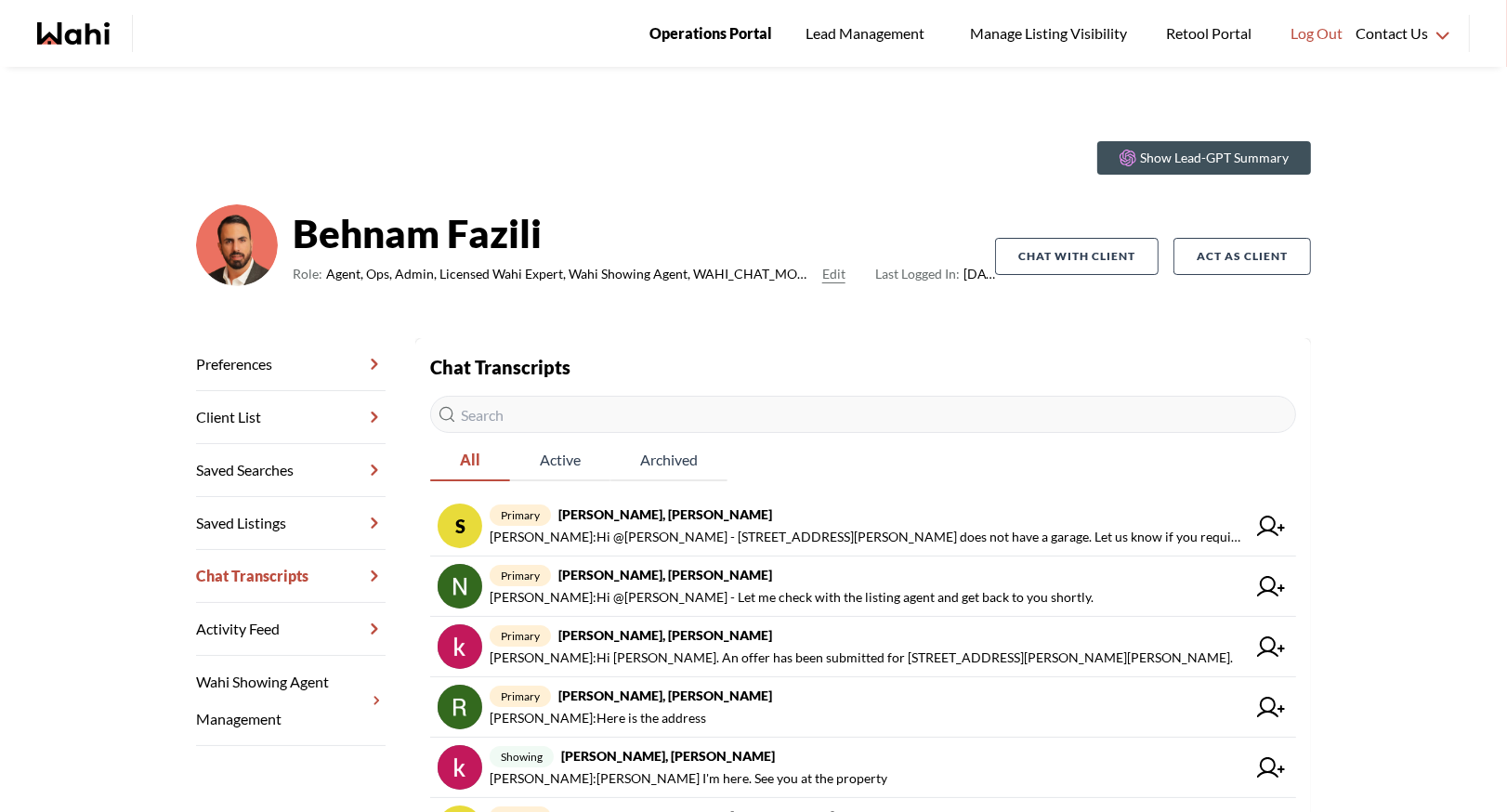
click at [783, 36] on link "Operations Portal" at bounding box center [711, 33] width 149 height 67
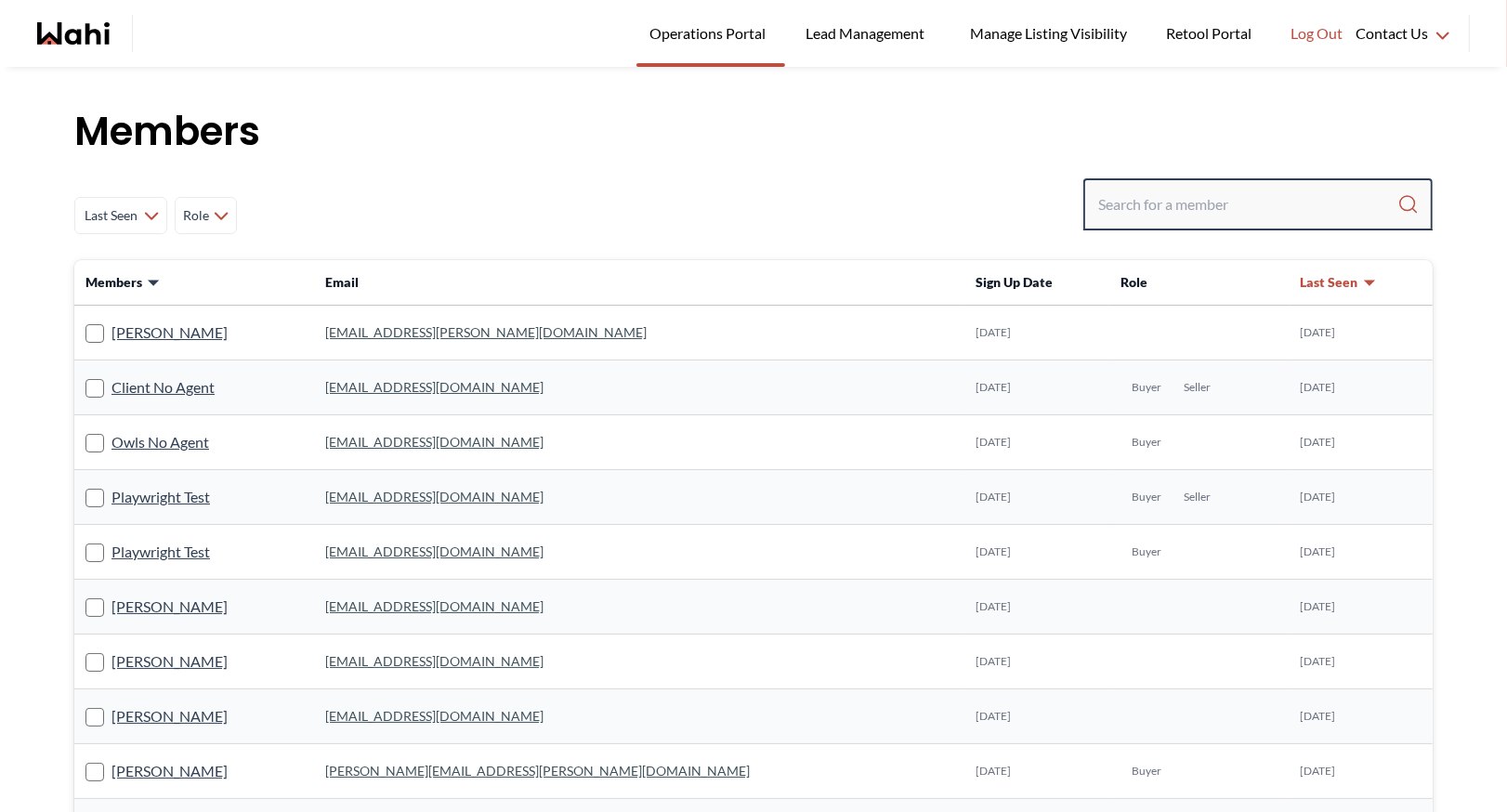
click at [1123, 204] on input "Search input" at bounding box center [1248, 205] width 299 height 34
type input "[PERSON_NAME]"
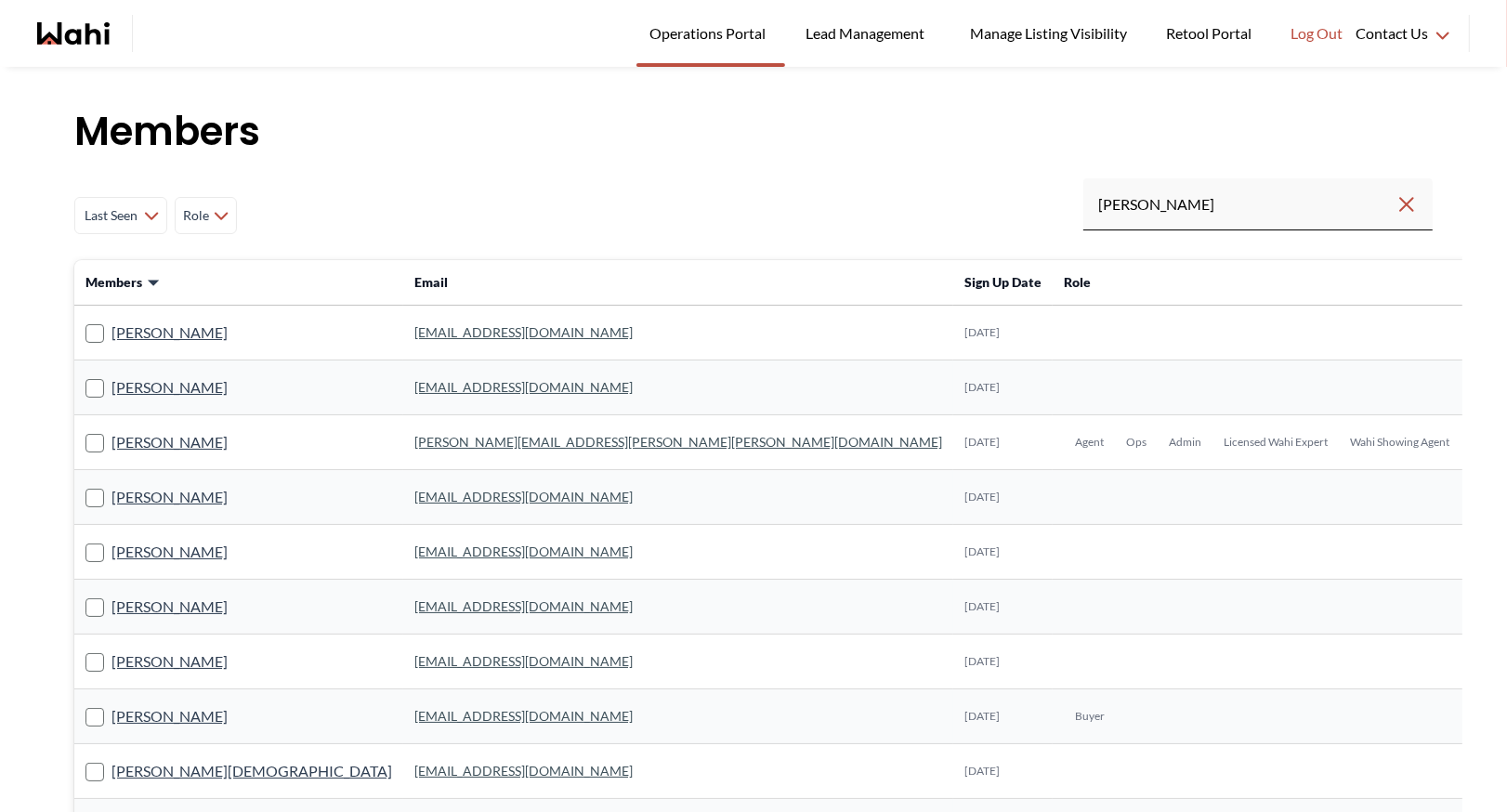
click at [404, 430] on td "barb.funt@wahi.com" at bounding box center [678, 442] width 550 height 55
click at [415, 442] on link "barb.funt@wahi.com" at bounding box center [678, 442] width 528 height 16
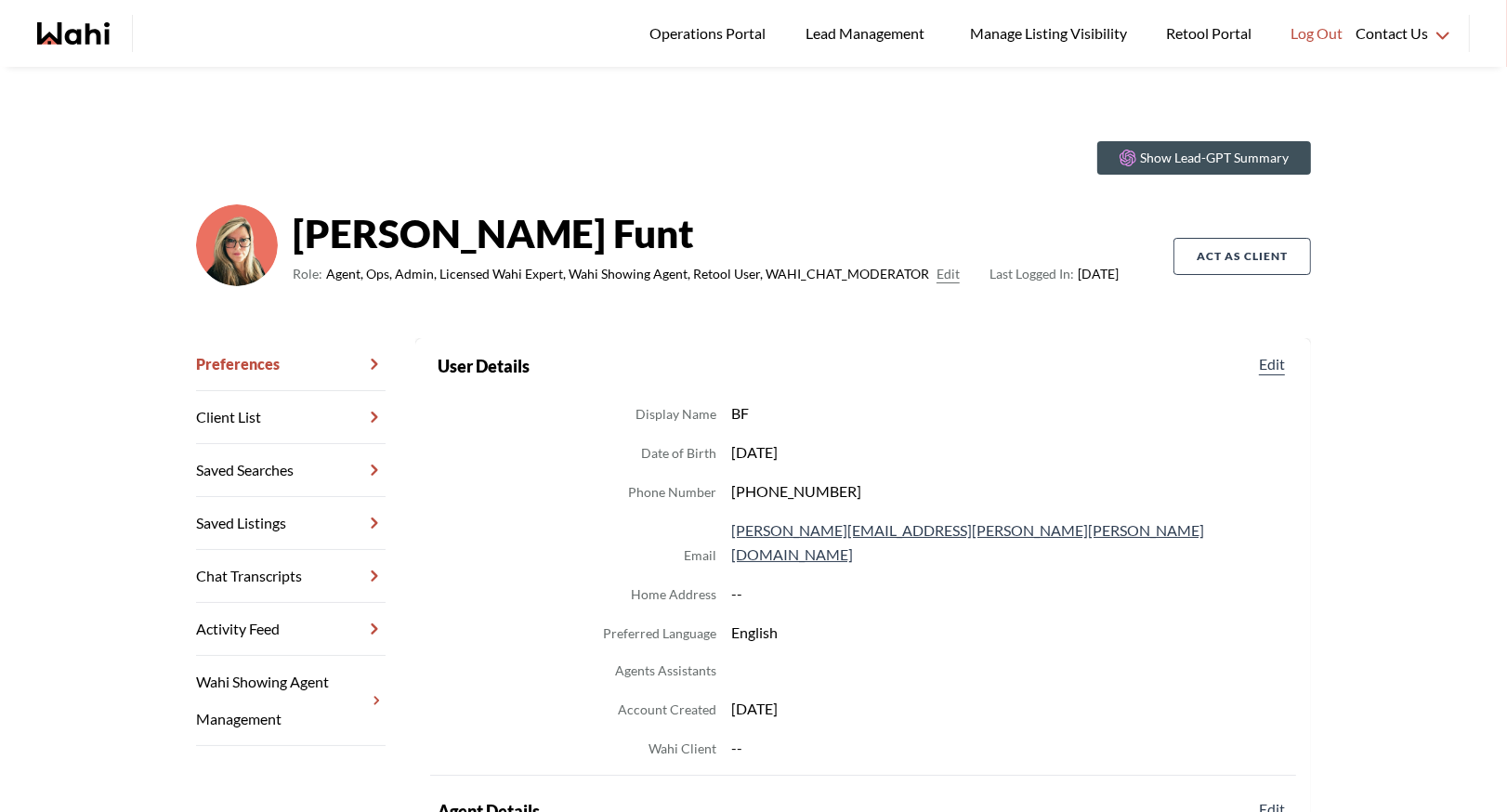
click at [294, 565] on link "Chat Transcripts" at bounding box center [290, 575] width 190 height 53
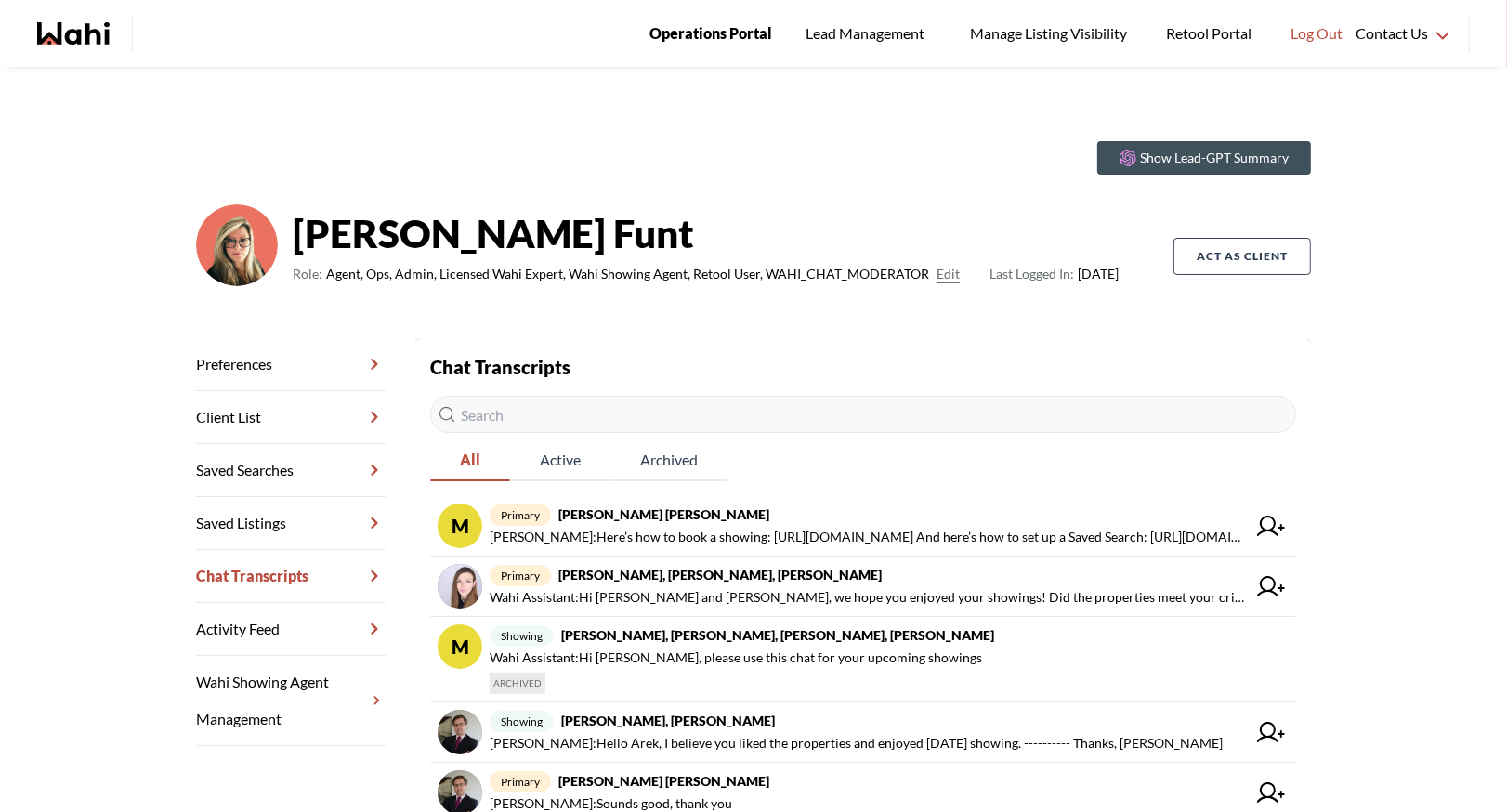
click at [717, 28] on span "Operations Portal" at bounding box center [710, 33] width 122 height 24
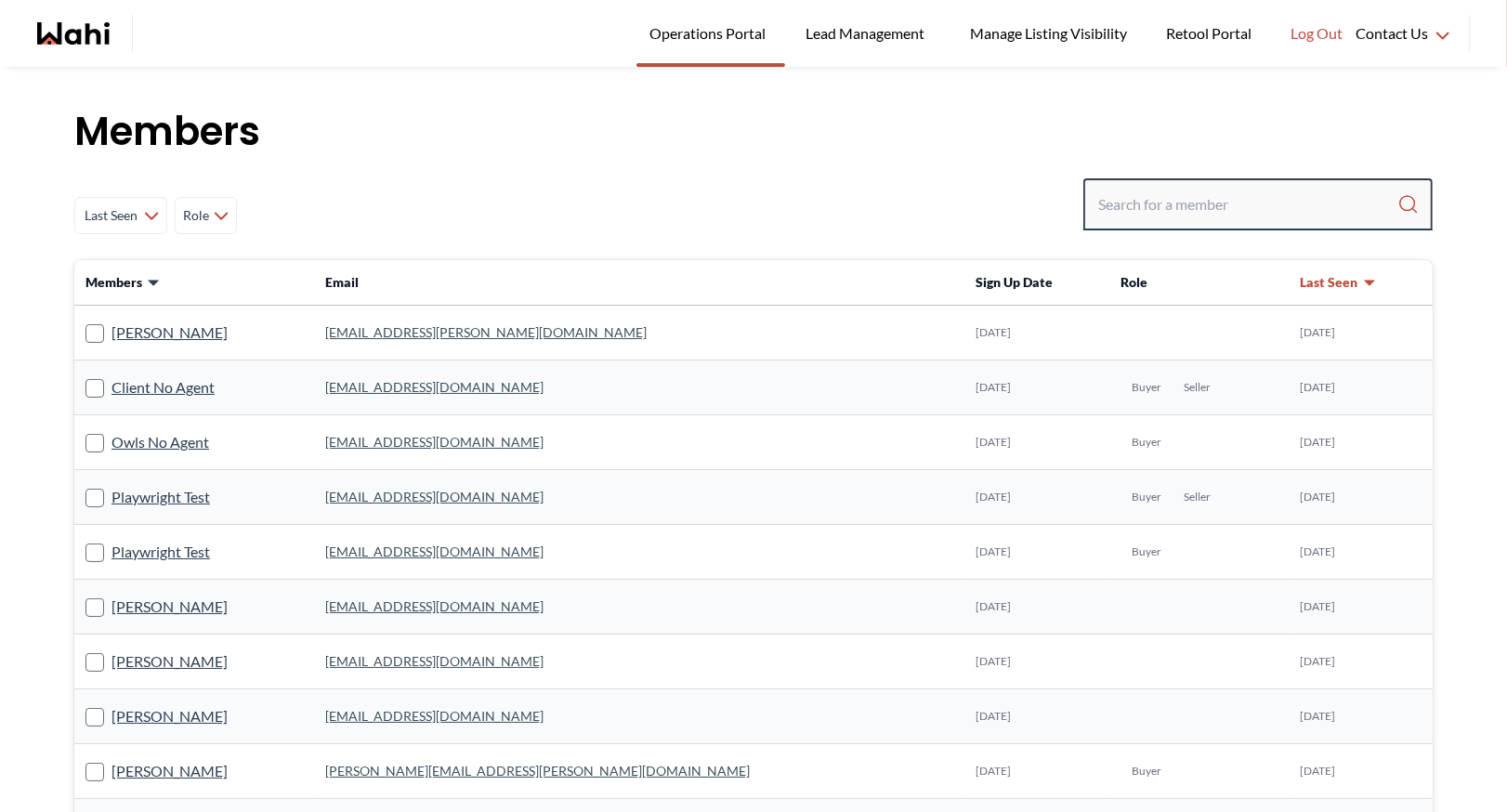
click at [1136, 214] on input "Search input" at bounding box center [1248, 205] width 299 height 34
type input "ryckman"
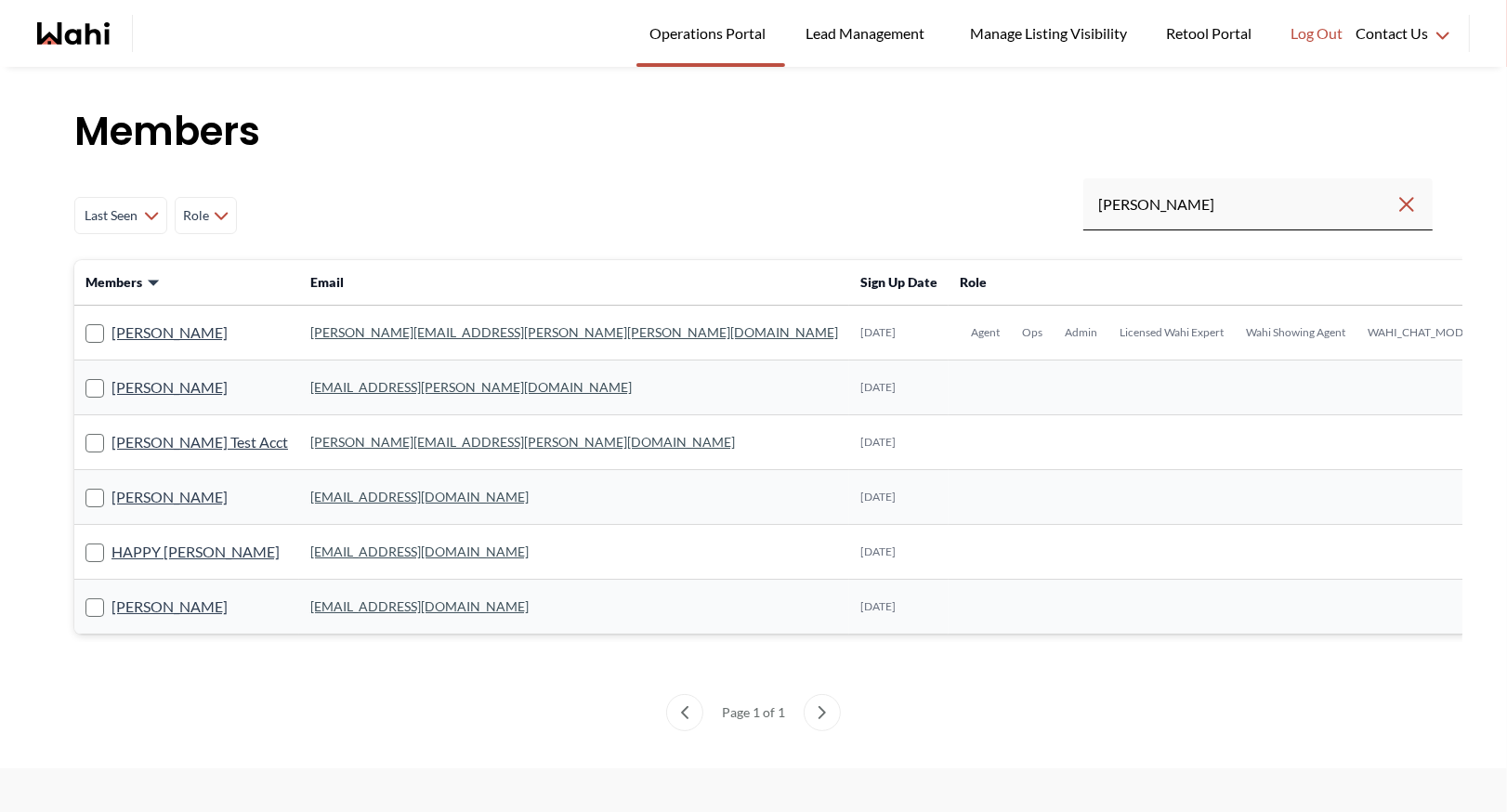
click at [332, 330] on link "michelle.williams@wahi.com" at bounding box center [574, 332] width 528 height 16
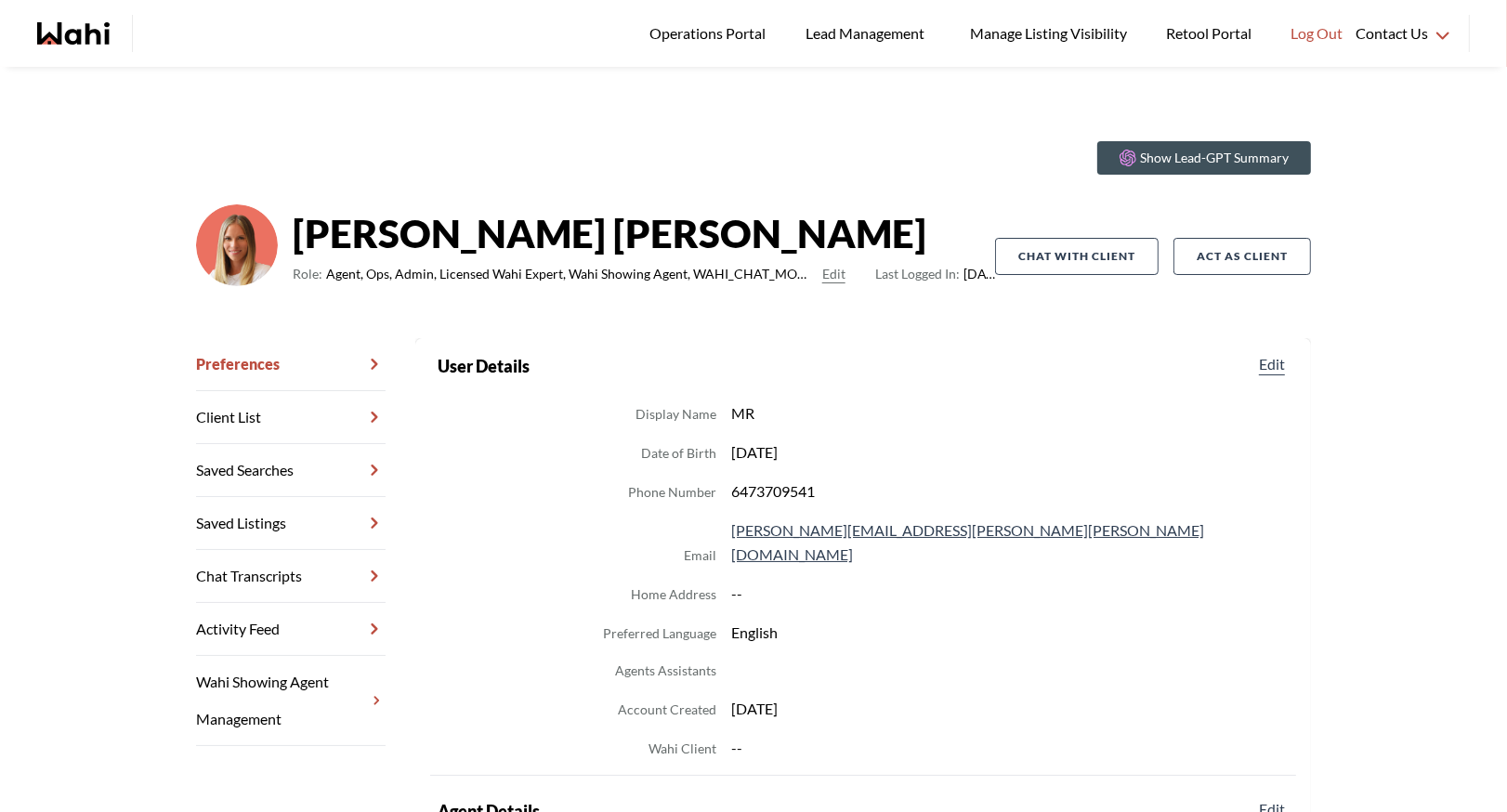
click at [254, 569] on link "Chat Transcripts" at bounding box center [290, 575] width 190 height 53
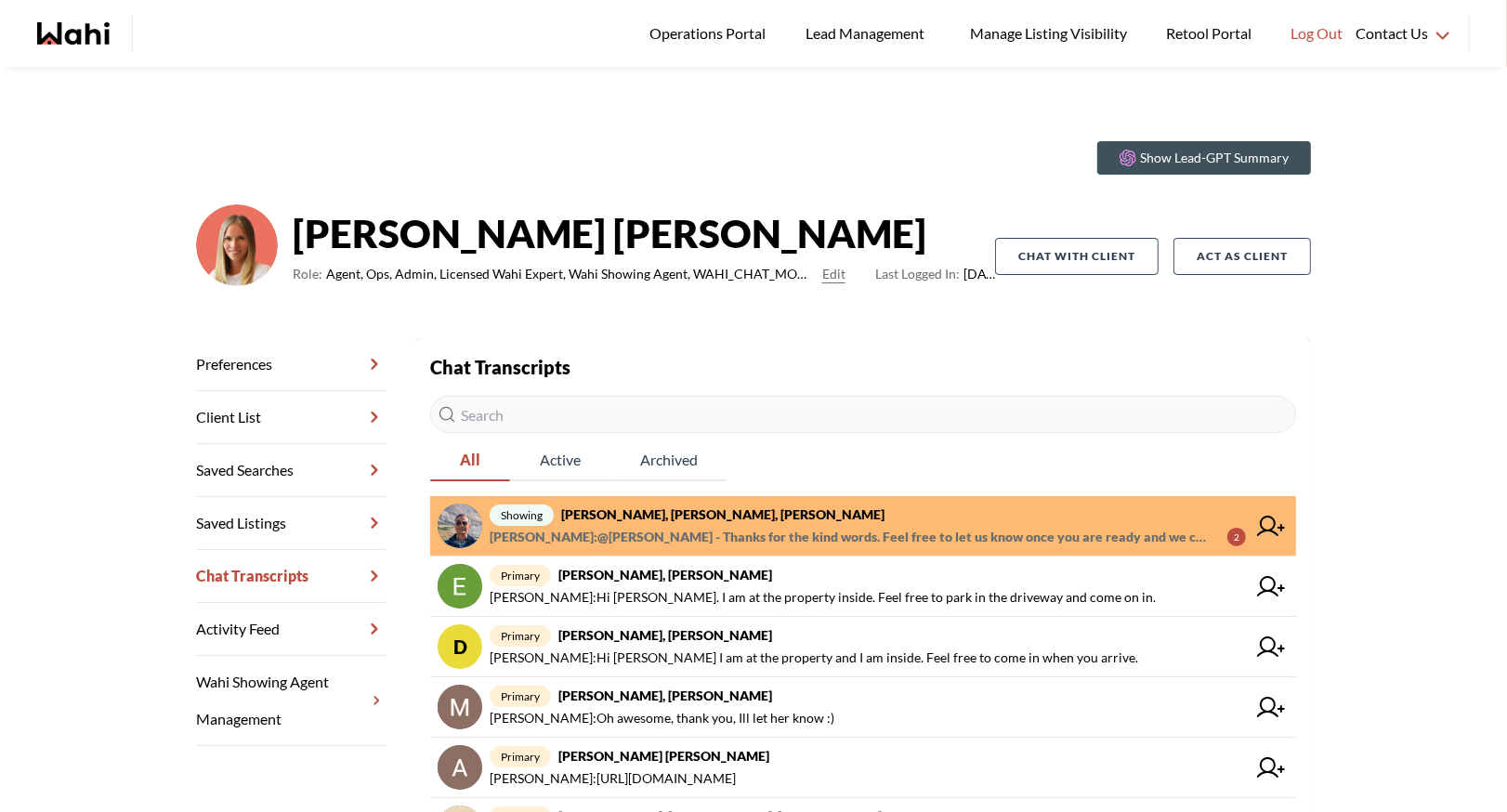
click at [663, 509] on strong "Pranav Dhar, Vandana Dhar, Paul, Michelle" at bounding box center [723, 514] width 323 height 16
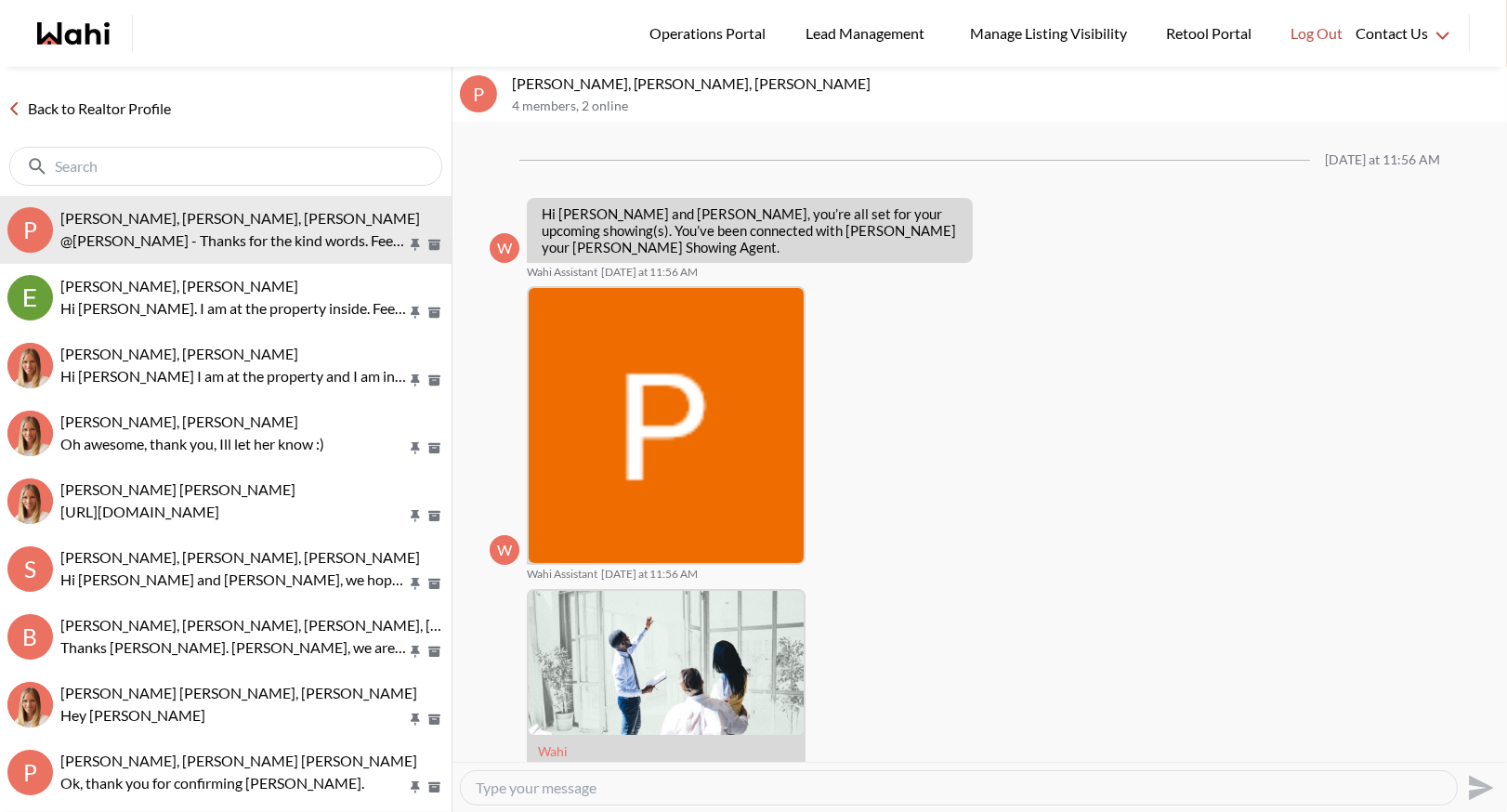
scroll to position [1768, 0]
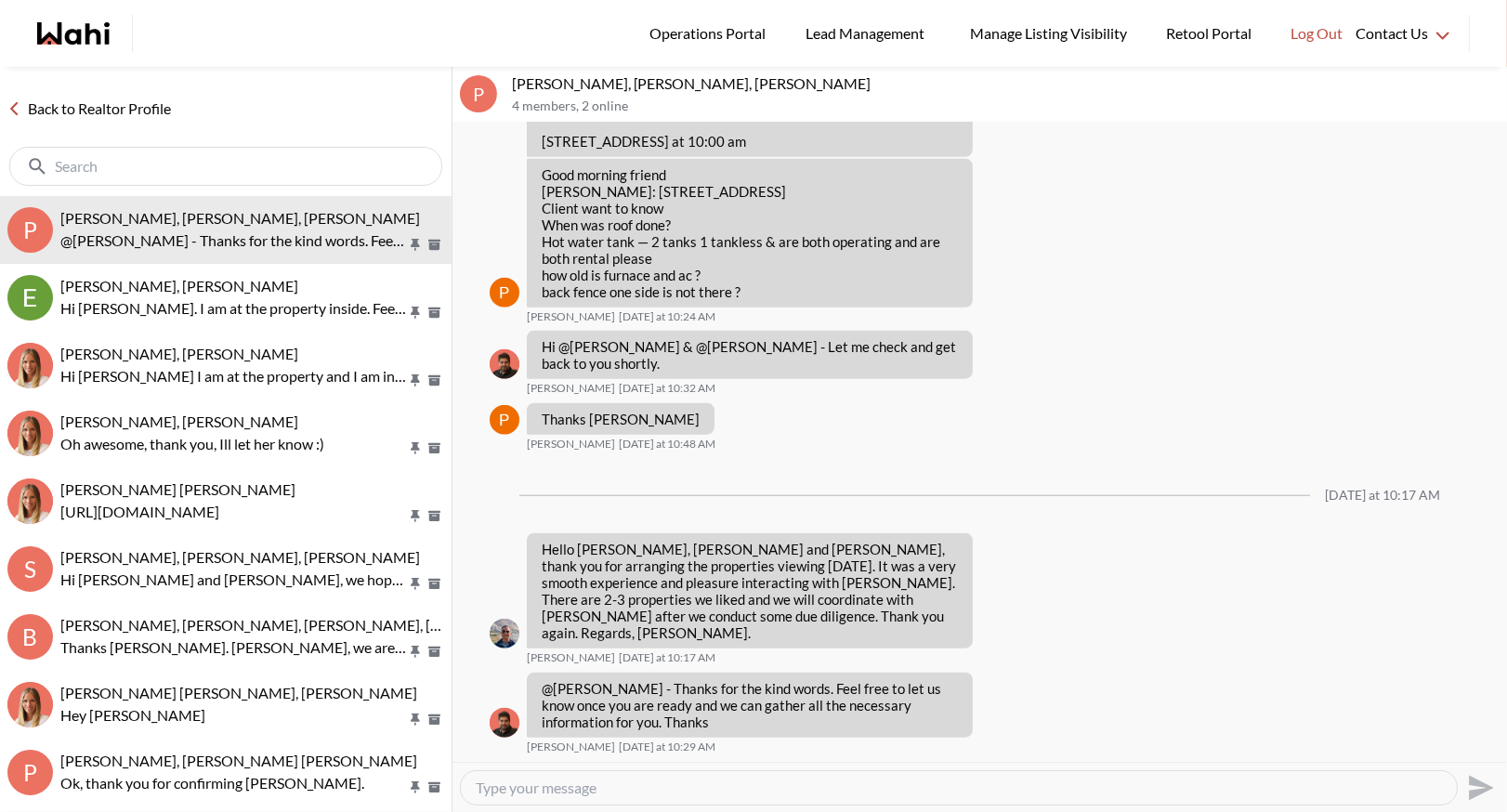
click at [121, 106] on link "Back to Realtor Profile" at bounding box center [88, 108] width 178 height 24
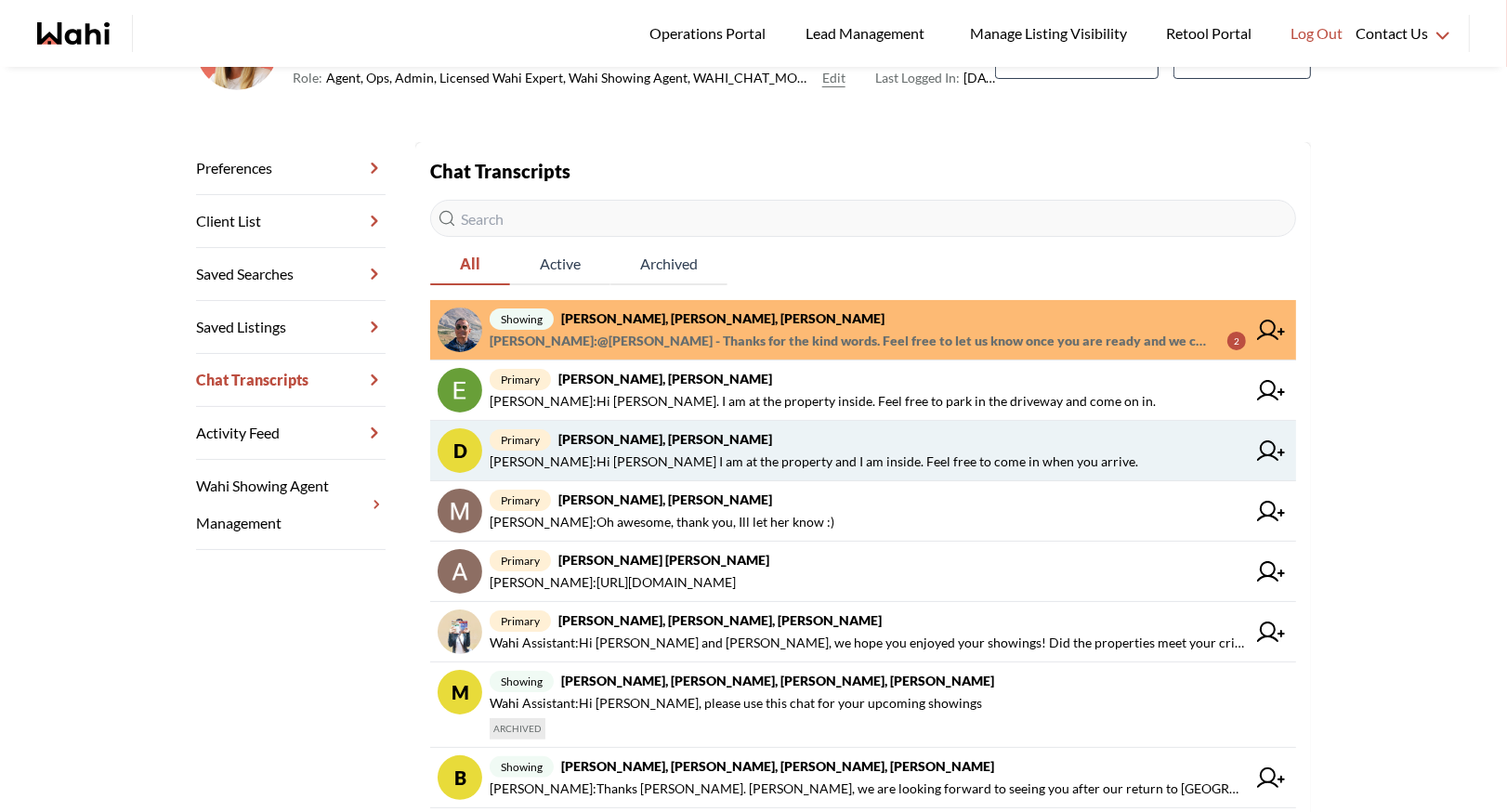
scroll to position [203, 0]
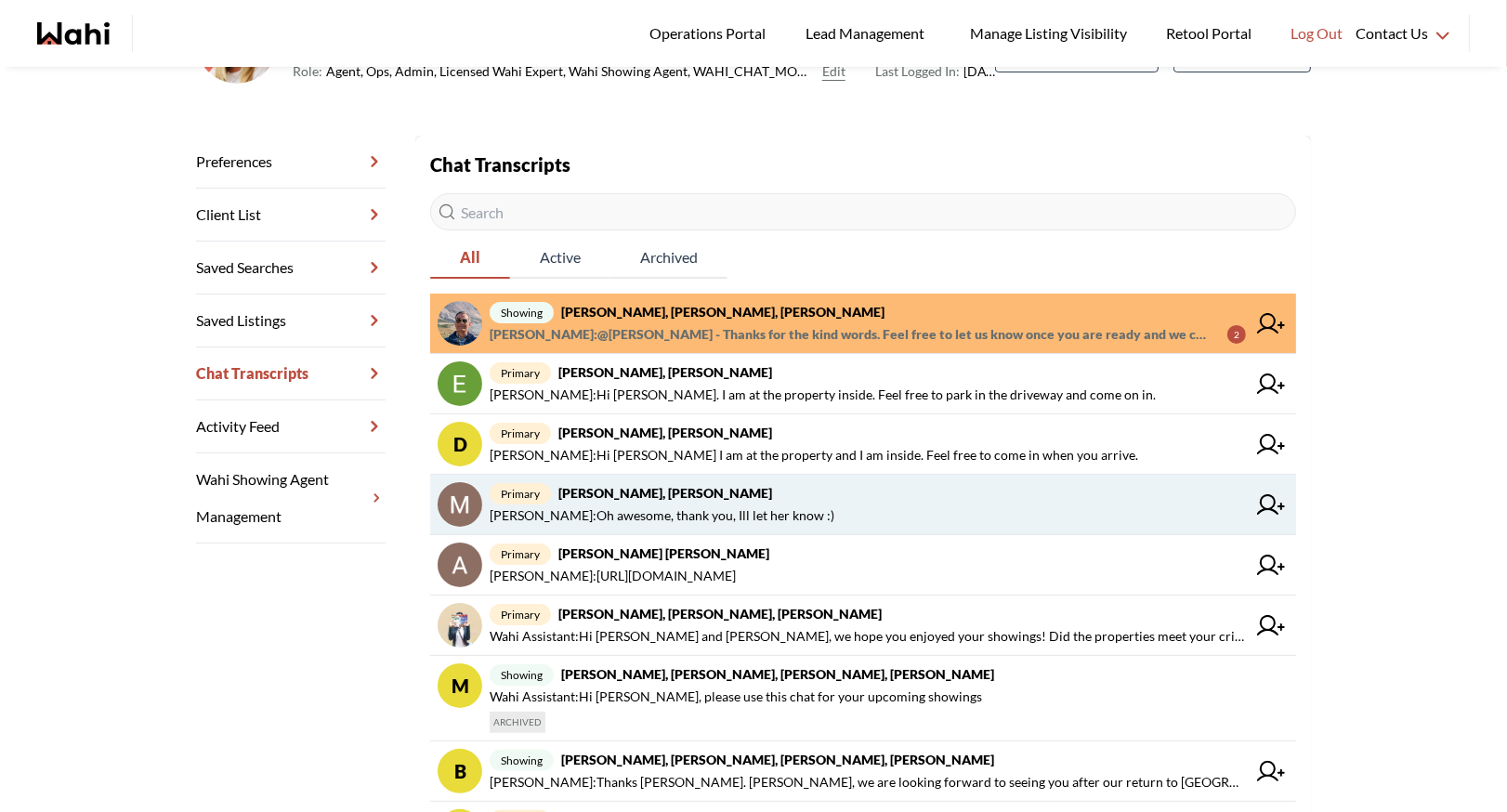
click at [650, 510] on span "Michelle Ryckman : Oh awesome, thank you, Ill let her know :)" at bounding box center [662, 516] width 345 height 22
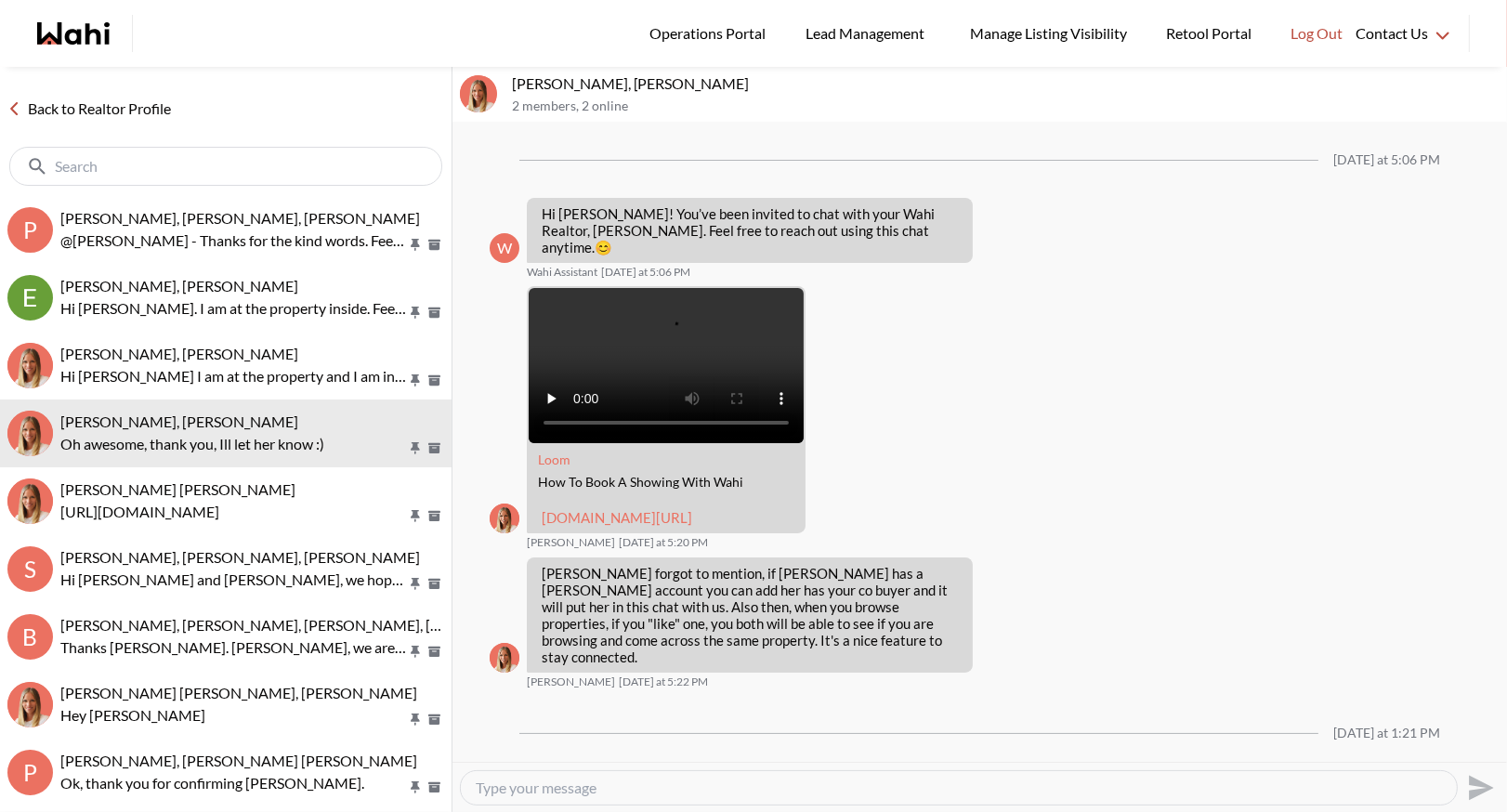
scroll to position [108, 0]
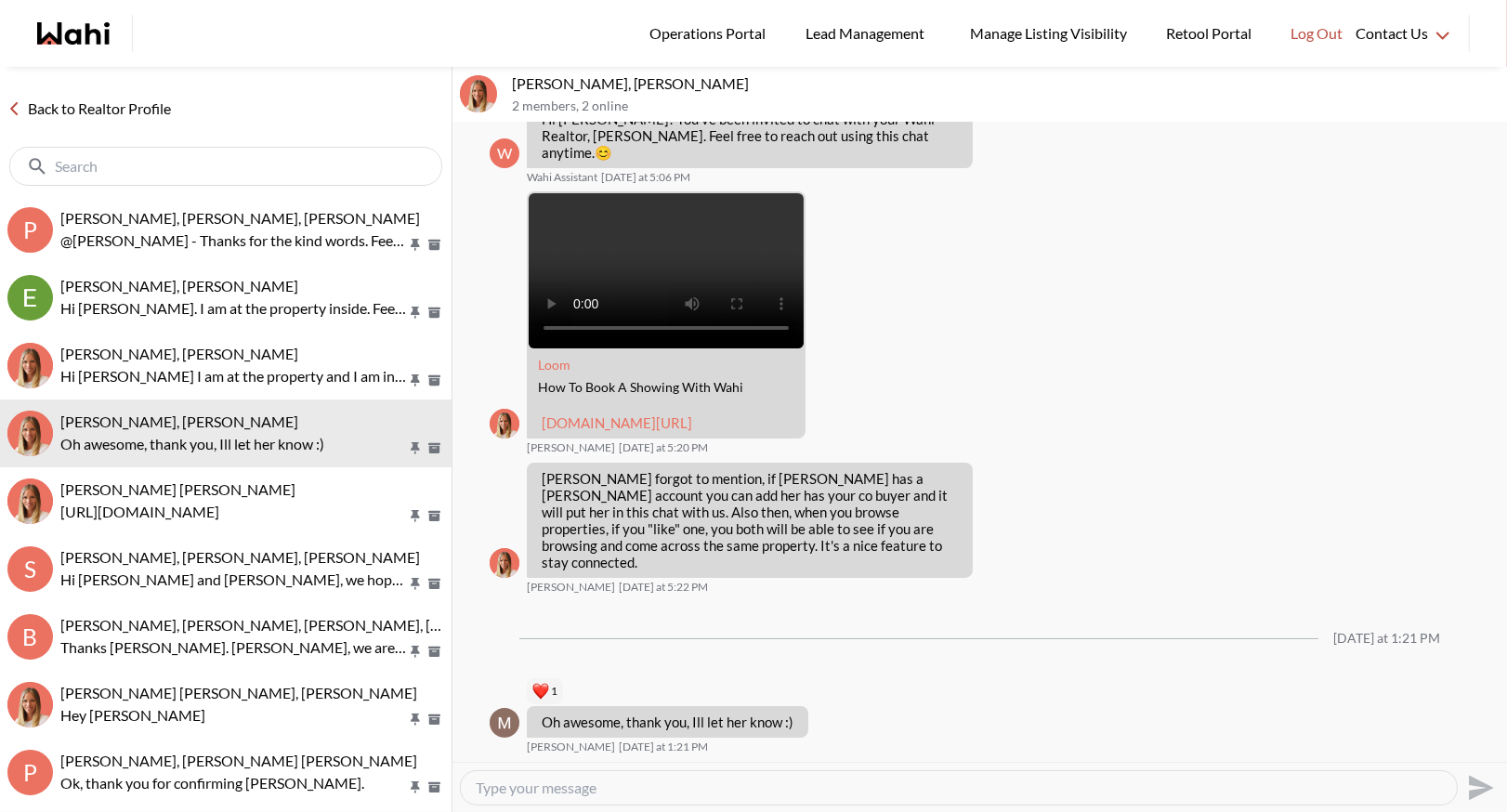
click at [123, 105] on link "Back to Realtor Profile" at bounding box center [88, 108] width 178 height 24
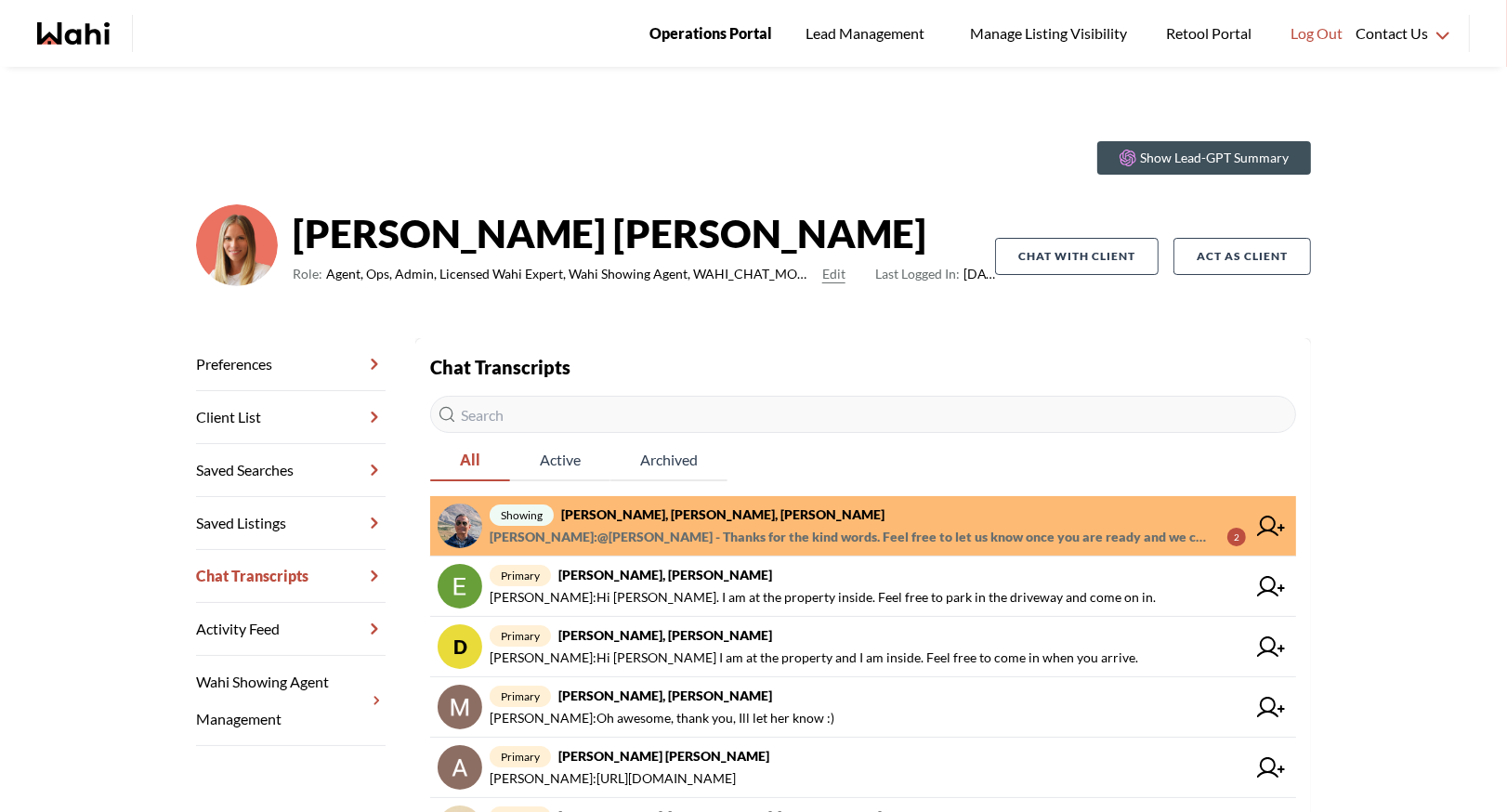
click at [697, 29] on span "Operations Portal" at bounding box center [710, 33] width 122 height 24
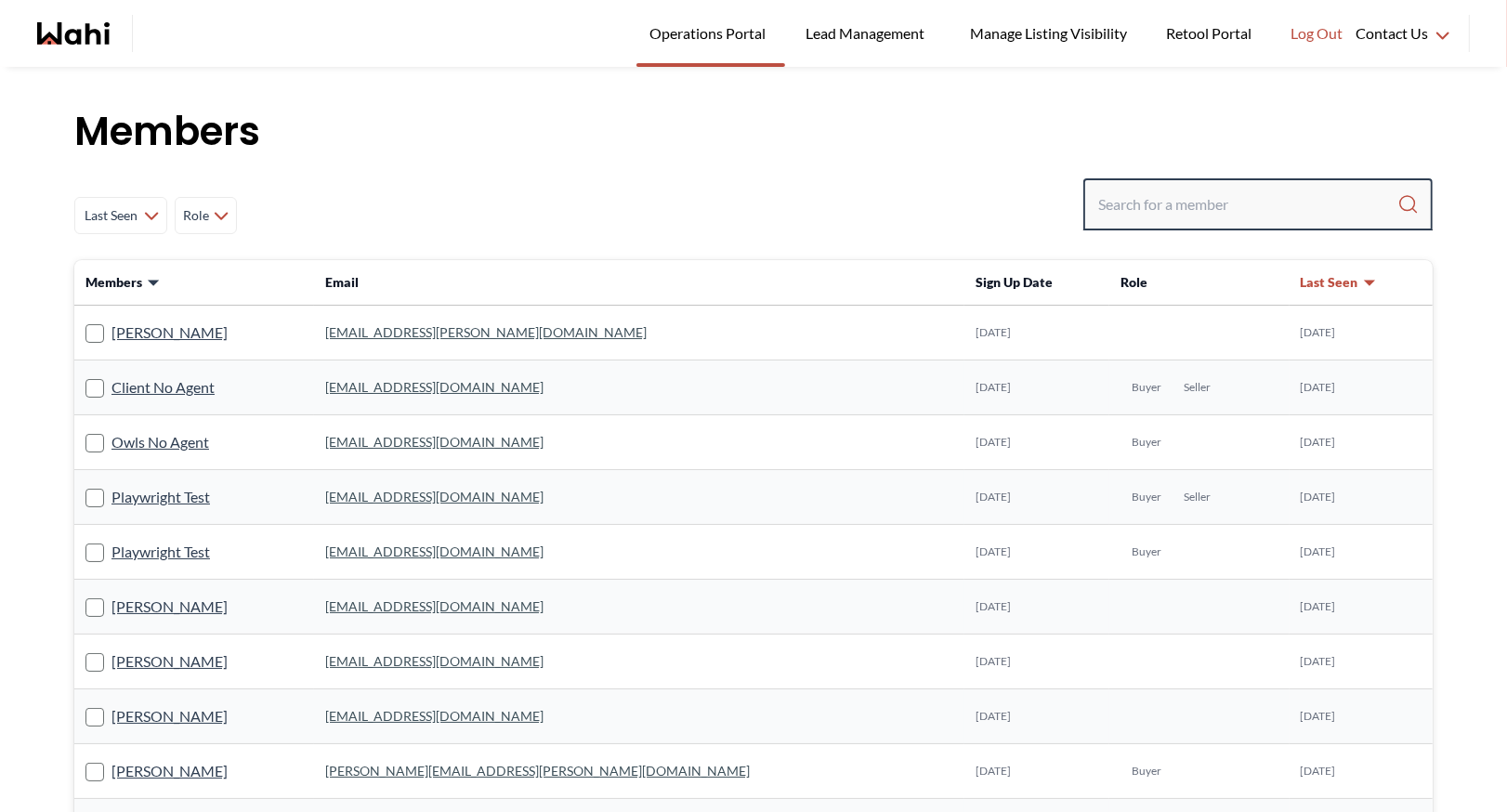
click at [1121, 208] on input "Search input" at bounding box center [1248, 205] width 299 height 34
type input "faraz"
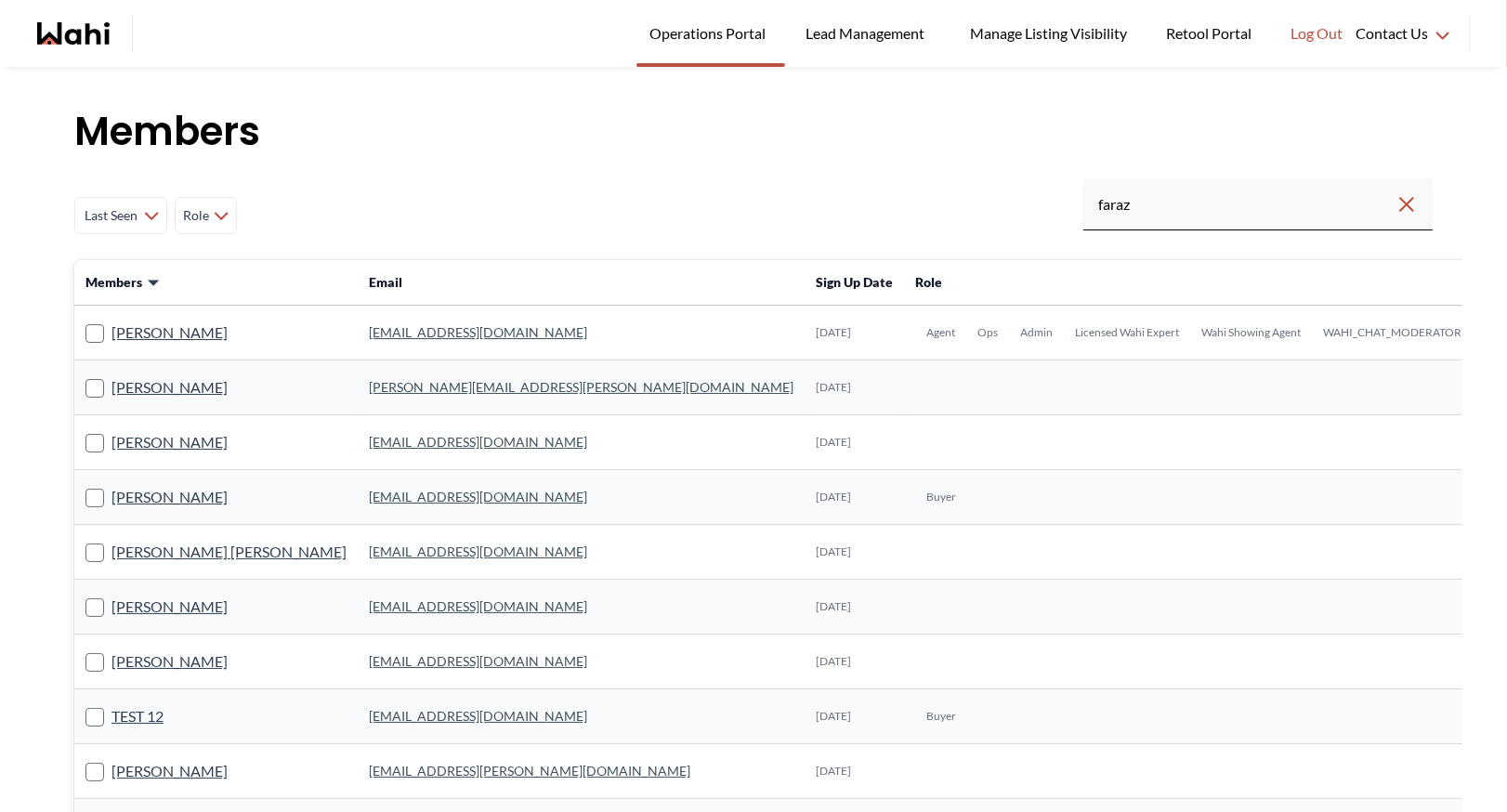
click at [369, 334] on link "[EMAIL_ADDRESS][DOMAIN_NAME]" at bounding box center [478, 332] width 219 height 16
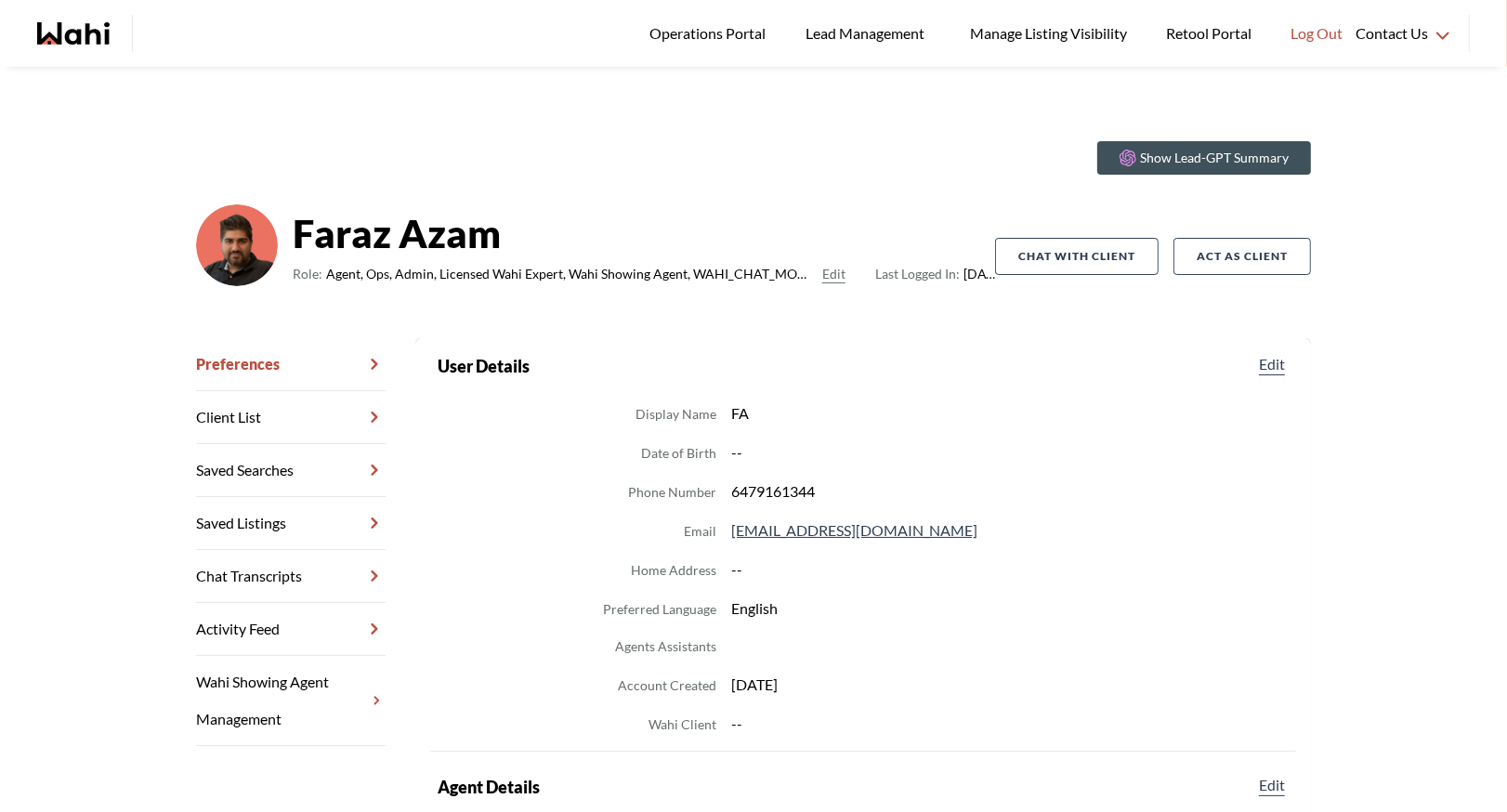
click at [257, 576] on link "Chat Transcripts" at bounding box center [290, 575] width 190 height 53
